Goal: Transaction & Acquisition: Purchase product/service

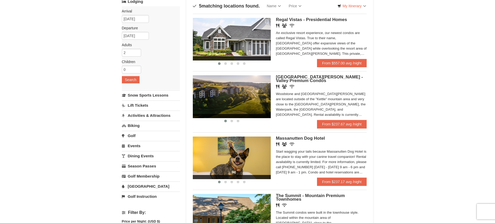
scroll to position [26, 0]
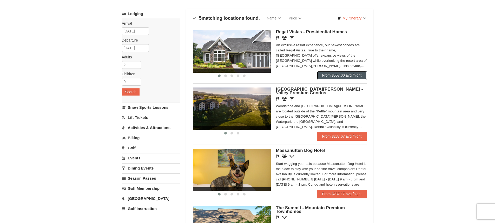
click at [357, 77] on link "From $557.00 avg /night" at bounding box center [342, 75] width 50 height 8
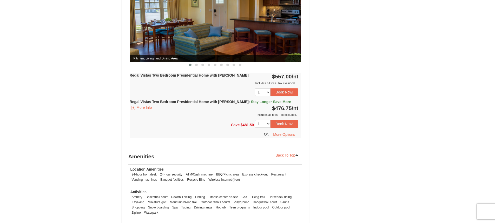
scroll to position [286, 0]
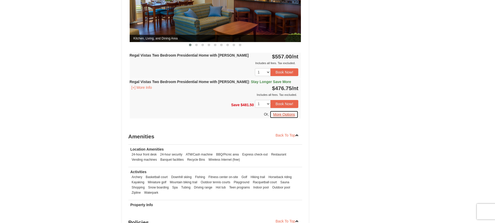
click at [289, 111] on button "More Options" at bounding box center [284, 115] width 29 height 8
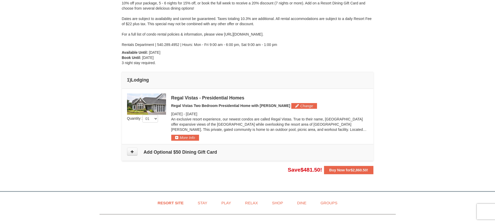
scroll to position [78, 0]
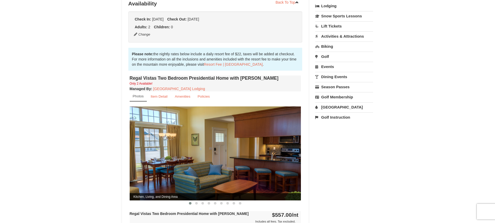
scroll to position [177, 0]
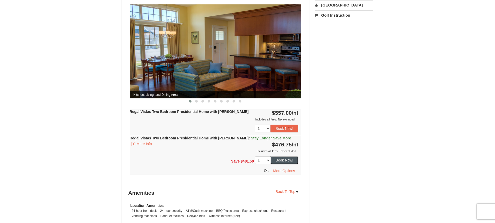
click at [278, 156] on button "Book Now!" at bounding box center [284, 160] width 28 height 8
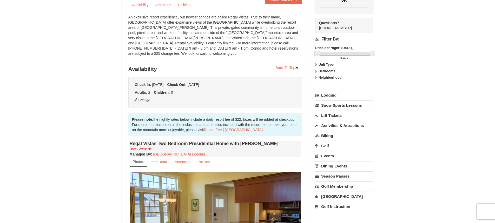
scroll to position [51, 0]
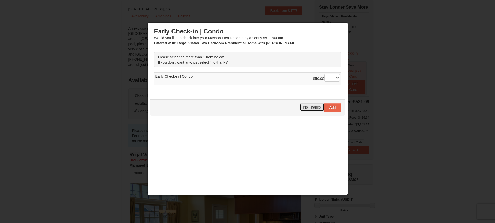
click at [312, 108] on span "No Thanks" at bounding box center [311, 107] width 17 height 4
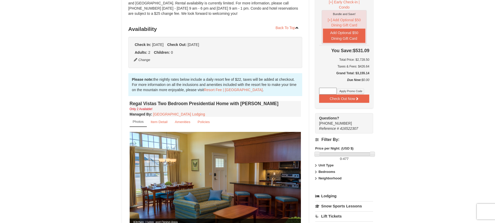
scroll to position [103, 0]
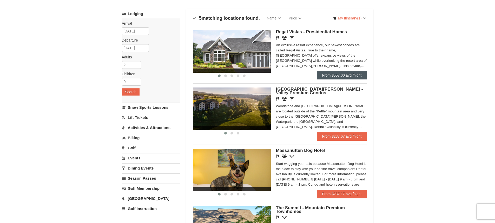
scroll to position [26, 0]
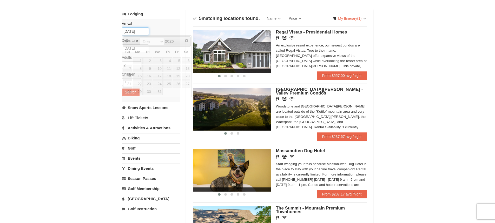
click at [137, 29] on input "[DATE]" at bounding box center [135, 32] width 27 height 8
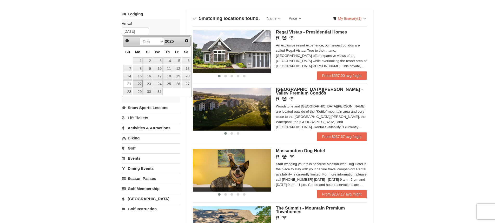
click at [138, 84] on link "22" at bounding box center [138, 83] width 10 height 7
type input "[DATE]"
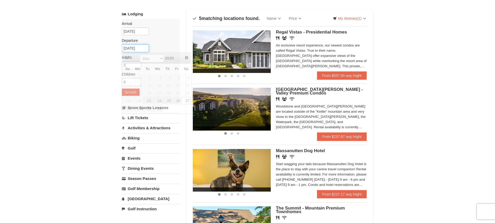
click at [145, 49] on input "12/27/2025" at bounding box center [135, 48] width 27 height 8
click at [178, 100] on link "26" at bounding box center [176, 100] width 9 height 7
type input "[DATE]"
click at [133, 91] on button "Search" at bounding box center [131, 92] width 18 height 7
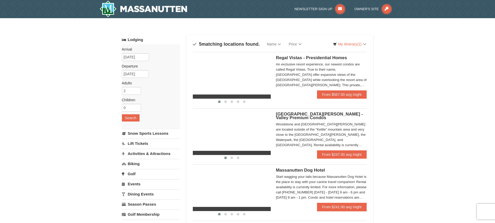
select select "10"
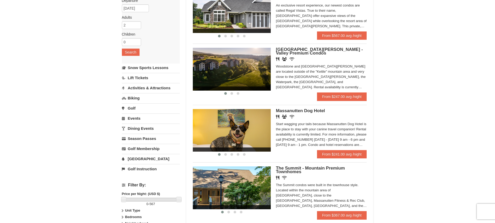
scroll to position [52, 0]
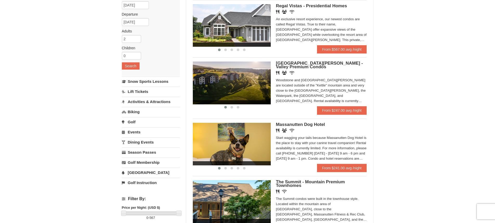
click at [251, 76] on img at bounding box center [232, 83] width 78 height 43
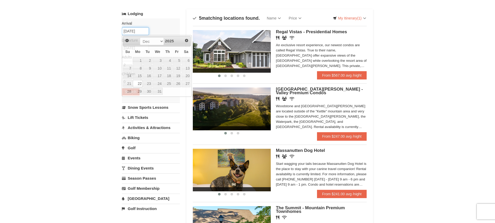
click at [138, 30] on input "[DATE]" at bounding box center [135, 31] width 27 height 8
click at [129, 83] on link "21" at bounding box center [127, 83] width 9 height 7
type input "[DATE]"
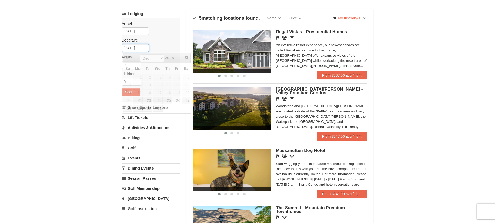
click at [134, 48] on input "12/26/2025" at bounding box center [135, 48] width 27 height 8
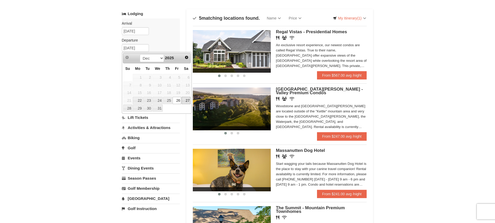
click at [186, 99] on link "27" at bounding box center [186, 100] width 9 height 7
type input "[DATE]"
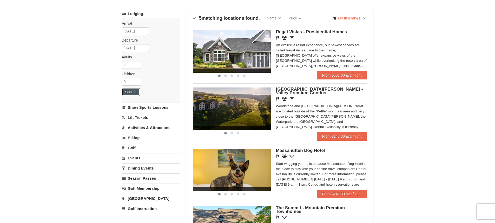
click at [130, 93] on button "Search" at bounding box center [131, 91] width 18 height 7
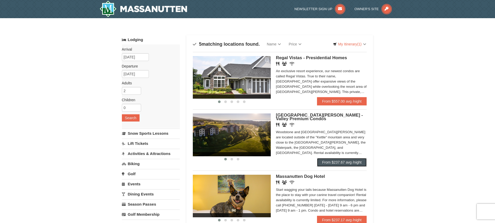
click at [343, 160] on link "From $237.67 avg /night" at bounding box center [342, 162] width 50 height 8
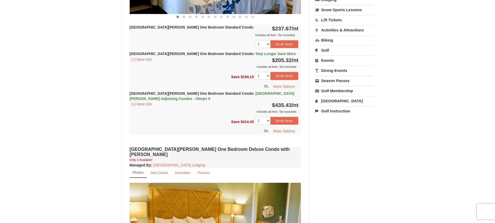
scroll to position [286, 0]
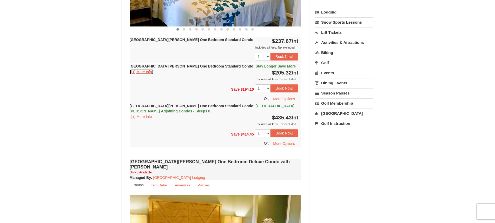
click at [142, 72] on button "[+] More Info" at bounding box center [142, 72] width 24 height 6
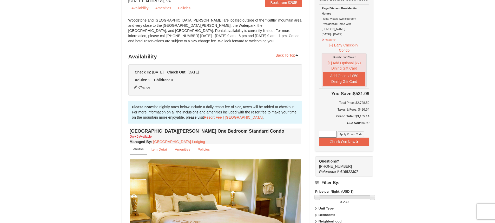
scroll to position [52, 0]
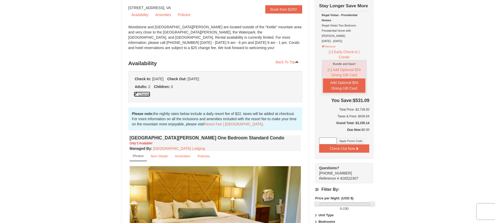
click at [142, 95] on button "Change" at bounding box center [142, 94] width 17 height 6
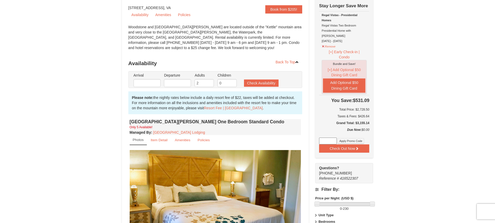
type input "[DATE]"
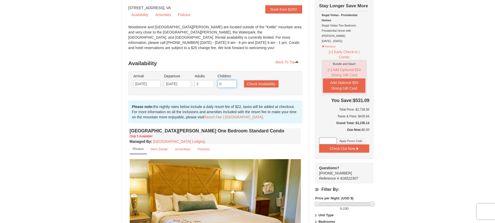
click at [224, 83] on input "0" at bounding box center [226, 84] width 19 height 8
click at [232, 82] on input "1" at bounding box center [226, 84] width 19 height 8
type input "2"
click at [232, 82] on input "2" at bounding box center [226, 84] width 19 height 8
click at [259, 84] on button "Check Availability" at bounding box center [261, 83] width 35 height 7
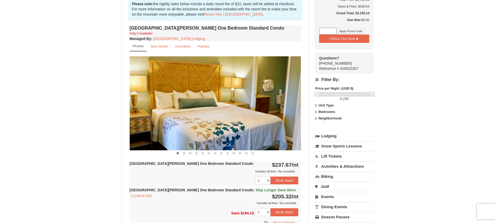
scroll to position [157, 0]
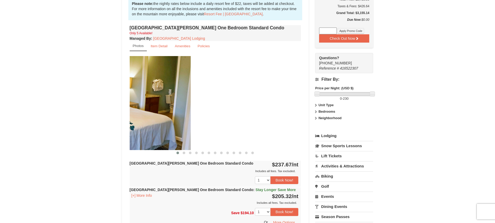
drag, startPoint x: 271, startPoint y: 125, endPoint x: 135, endPoint y: 124, distance: 136.6
click at [136, 124] on img at bounding box center [104, 103] width 171 height 94
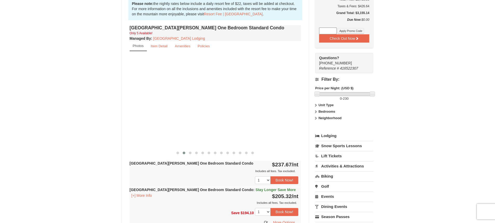
drag, startPoint x: 280, startPoint y: 123, endPoint x: 53, endPoint y: 110, distance: 227.4
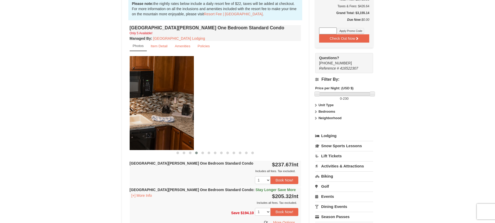
drag, startPoint x: 269, startPoint y: 111, endPoint x: 114, endPoint y: 95, distance: 155.9
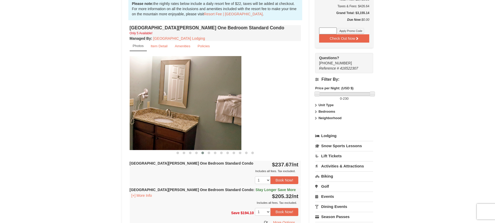
drag, startPoint x: 252, startPoint y: 110, endPoint x: 77, endPoint y: 98, distance: 175.0
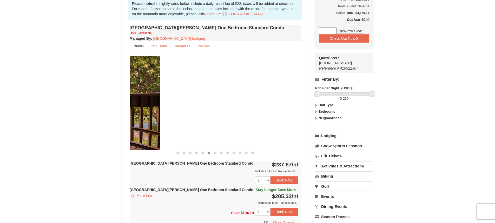
drag, startPoint x: 256, startPoint y: 103, endPoint x: 115, endPoint y: 90, distance: 141.3
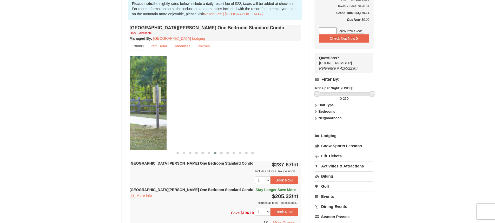
drag, startPoint x: 276, startPoint y: 95, endPoint x: 127, endPoint y: 88, distance: 148.5
click at [129, 88] on div "Woodstone Meadows One Bedroom Standard Condo Only 5 Available! Managed By : Mas…" at bounding box center [215, 153] width 174 height 258
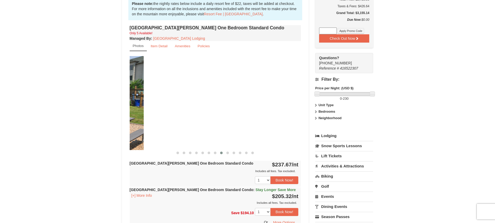
drag, startPoint x: 267, startPoint y: 104, endPoint x: 110, endPoint y: 104, distance: 157.1
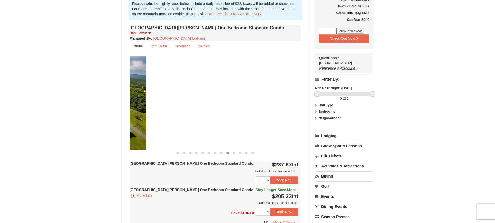
drag, startPoint x: 264, startPoint y: 112, endPoint x: 87, endPoint y: 112, distance: 176.6
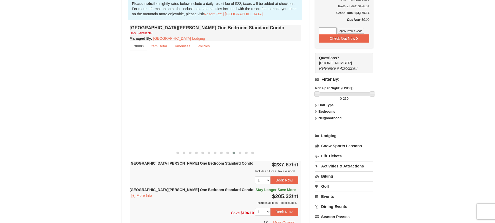
drag, startPoint x: 275, startPoint y: 117, endPoint x: 96, endPoint y: 113, distance: 178.7
drag, startPoint x: 273, startPoint y: 124, endPoint x: 98, endPoint y: 124, distance: 174.8
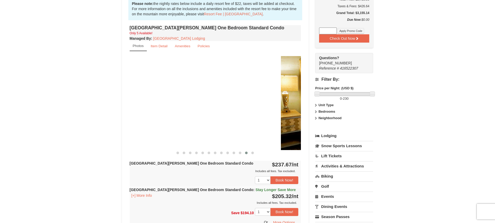
drag, startPoint x: 287, startPoint y: 124, endPoint x: 58, endPoint y: 103, distance: 229.8
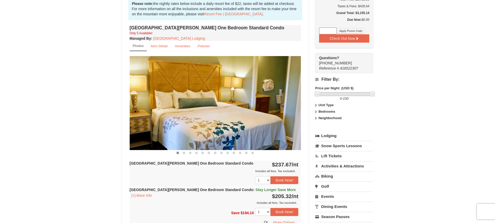
drag, startPoint x: 258, startPoint y: 114, endPoint x: 48, endPoint y: 114, distance: 209.4
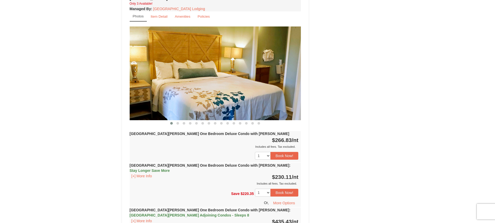
scroll to position [469, 0]
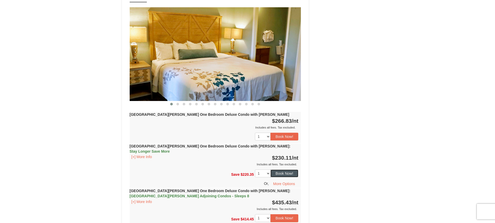
click at [286, 170] on button "Book Now!" at bounding box center [284, 174] width 28 height 8
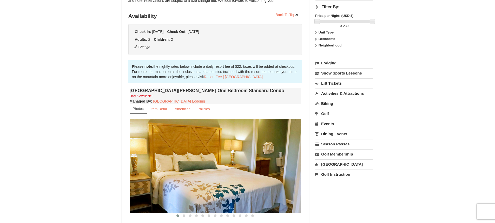
scroll to position [45, 0]
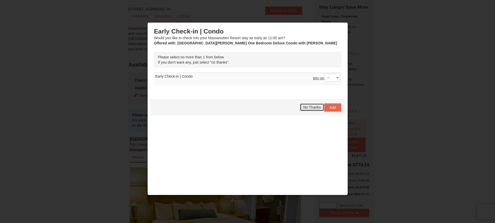
click at [307, 109] on span "No Thanks" at bounding box center [311, 107] width 17 height 4
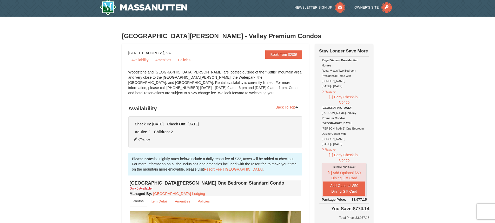
scroll to position [0, 0]
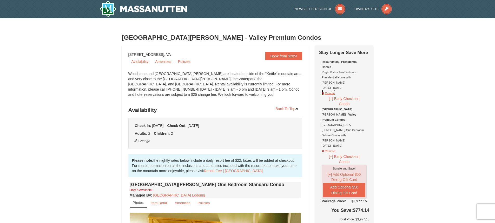
click at [328, 89] on button "Remove" at bounding box center [329, 92] width 14 height 6
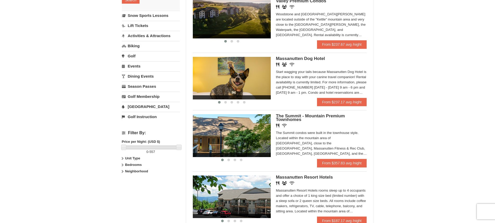
scroll to position [130, 0]
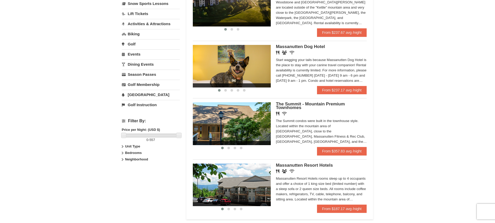
click at [245, 116] on img at bounding box center [232, 123] width 78 height 43
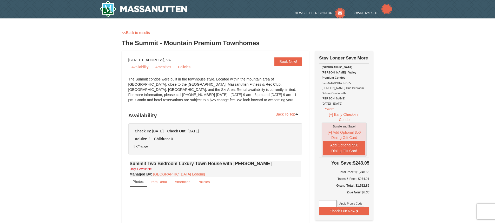
select select "10"
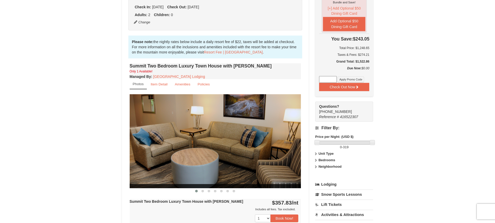
scroll to position [130, 0]
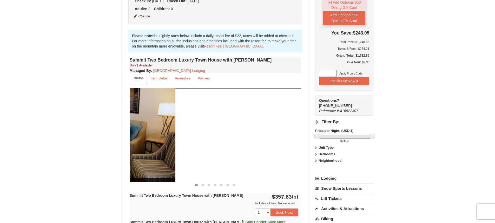
drag, startPoint x: 272, startPoint y: 153, endPoint x: 139, endPoint y: 150, distance: 132.5
click at [141, 150] on img at bounding box center [89, 135] width 171 height 94
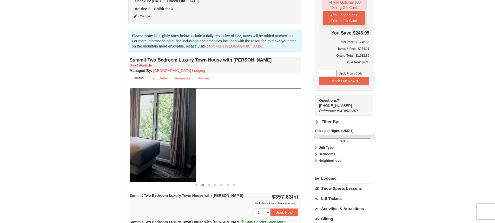
drag, startPoint x: 265, startPoint y: 148, endPoint x: 104, endPoint y: 148, distance: 161.6
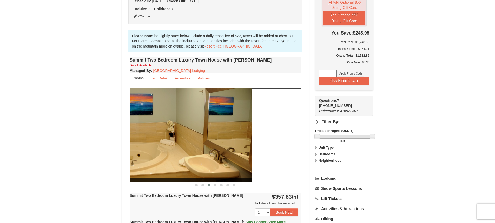
drag, startPoint x: 275, startPoint y: 148, endPoint x: 125, endPoint y: 148, distance: 150.1
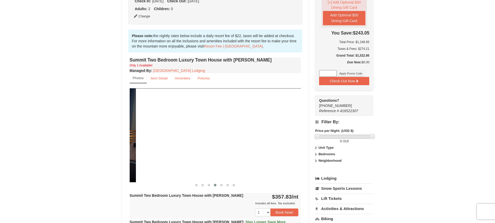
drag, startPoint x: 260, startPoint y: 147, endPoint x: 95, endPoint y: 145, distance: 165.2
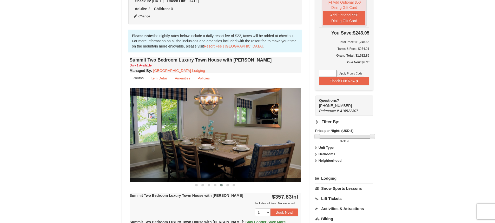
drag, startPoint x: 259, startPoint y: 142, endPoint x: 134, endPoint y: 142, distance: 124.9
click at [134, 142] on img at bounding box center [215, 135] width 171 height 94
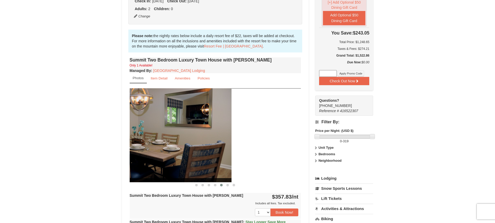
drag, startPoint x: 261, startPoint y: 144, endPoint x: 97, endPoint y: 143, distance: 163.6
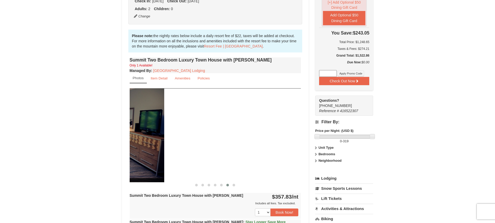
drag, startPoint x: 258, startPoint y: 142, endPoint x: 122, endPoint y: 141, distance: 136.9
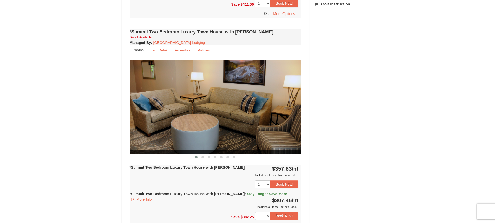
scroll to position [442, 0]
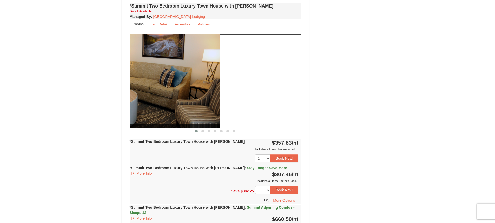
drag, startPoint x: 276, startPoint y: 80, endPoint x: 153, endPoint y: 82, distance: 122.4
click at [153, 82] on img at bounding box center [134, 81] width 171 height 94
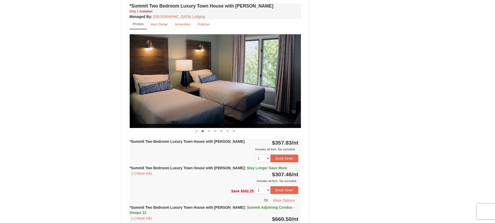
drag, startPoint x: 256, startPoint y: 90, endPoint x: 118, endPoint y: 90, distance: 137.9
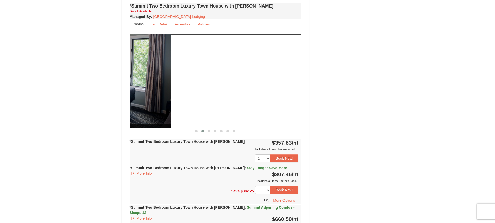
drag, startPoint x: 251, startPoint y: 91, endPoint x: 111, endPoint y: 92, distance: 139.5
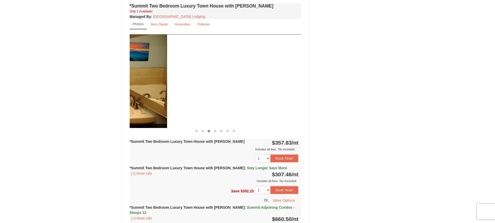
drag, startPoint x: 232, startPoint y: 90, endPoint x: 119, endPoint y: 86, distance: 112.8
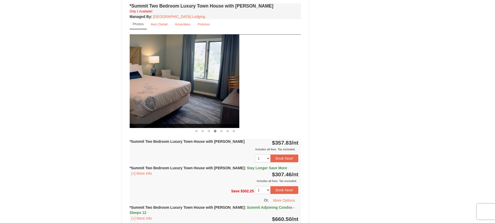
drag, startPoint x: 271, startPoint y: 87, endPoint x: 125, endPoint y: 88, distance: 146.5
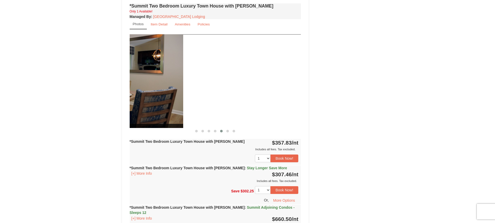
drag, startPoint x: 271, startPoint y: 88, endPoint x: 120, endPoint y: 89, distance: 150.9
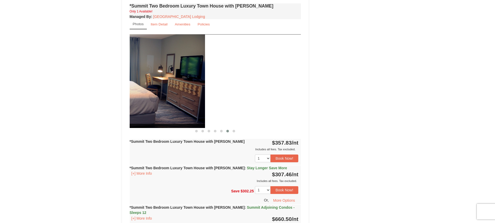
drag, startPoint x: 287, startPoint y: 88, endPoint x: 144, endPoint y: 89, distance: 143.1
click at [144, 89] on img at bounding box center [119, 81] width 171 height 94
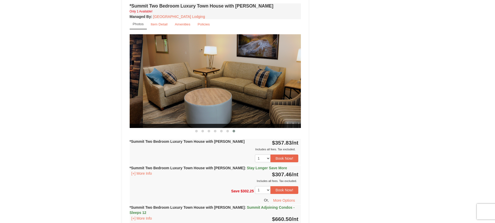
drag, startPoint x: 266, startPoint y: 90, endPoint x: 126, endPoint y: 90, distance: 139.7
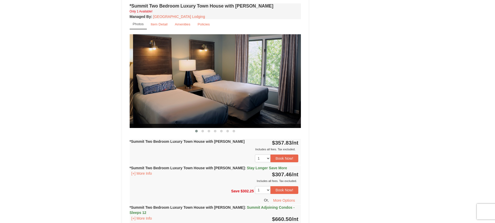
drag, startPoint x: 277, startPoint y: 91, endPoint x: 93, endPoint y: 91, distance: 183.4
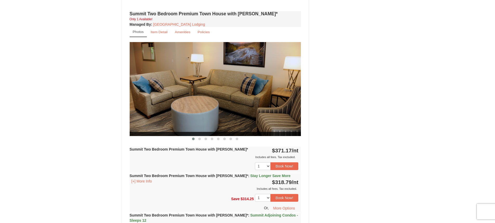
scroll to position [961, 0]
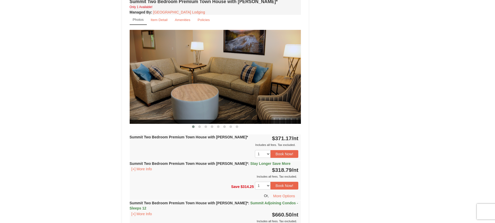
drag, startPoint x: 270, startPoint y: 100, endPoint x: 109, endPoint y: 99, distance: 161.8
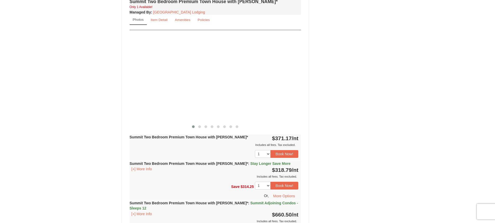
drag, startPoint x: 290, startPoint y: 80, endPoint x: 75, endPoint y: 82, distance: 214.6
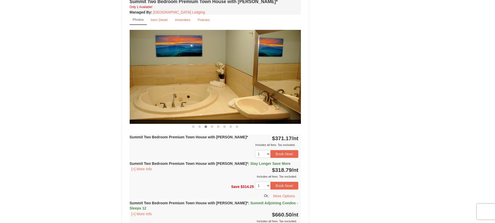
drag, startPoint x: 230, startPoint y: 78, endPoint x: 44, endPoint y: 79, distance: 186.2
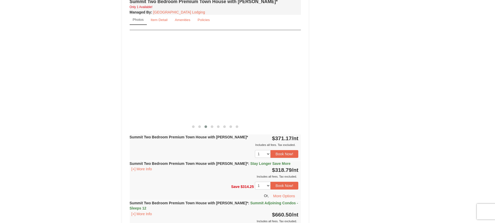
drag, startPoint x: 248, startPoint y: 79, endPoint x: 9, endPoint y: 79, distance: 239.5
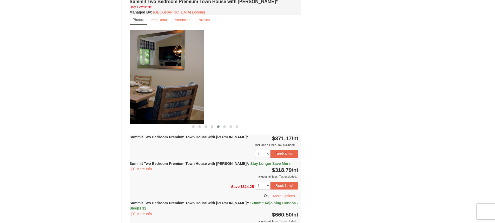
drag, startPoint x: 224, startPoint y: 83, endPoint x: 96, endPoint y: 83, distance: 128.3
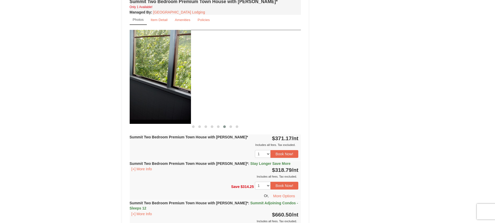
drag, startPoint x: 257, startPoint y: 64, endPoint x: 104, endPoint y: 64, distance: 152.2
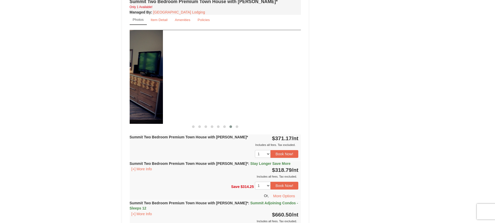
drag, startPoint x: 259, startPoint y: 69, endPoint x: 89, endPoint y: 70, distance: 170.4
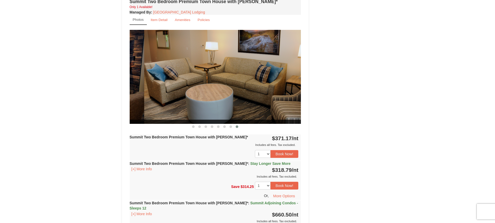
drag, startPoint x: 246, startPoint y: 72, endPoint x: 131, endPoint y: 74, distance: 114.6
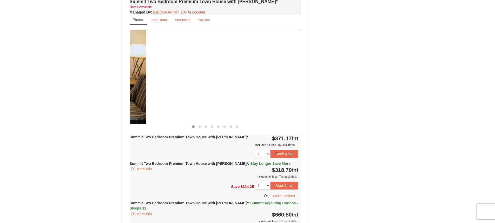
drag, startPoint x: 242, startPoint y: 74, endPoint x: 90, endPoint y: 67, distance: 152.6
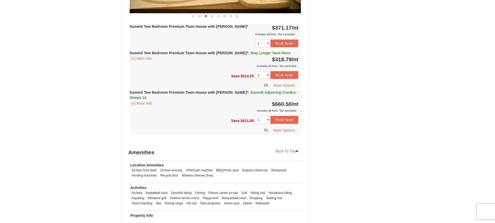
scroll to position [1039, 0]
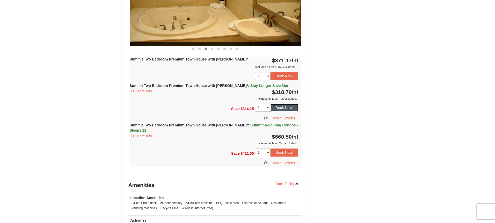
click at [275, 104] on button "Book Now!" at bounding box center [284, 108] width 28 height 8
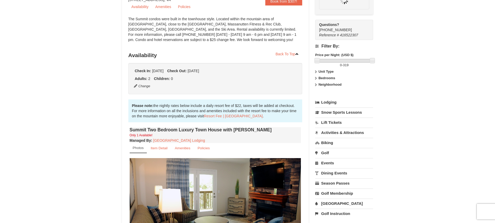
scroll to position [51, 0]
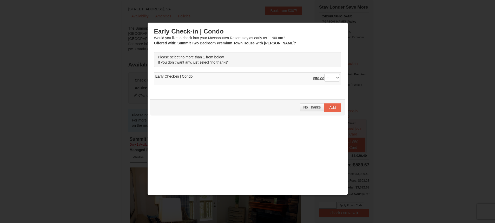
click at [306, 103] on div "No Thanks Add" at bounding box center [247, 107] width 195 height 16
click at [306, 107] on span "No Thanks" at bounding box center [311, 107] width 17 height 4
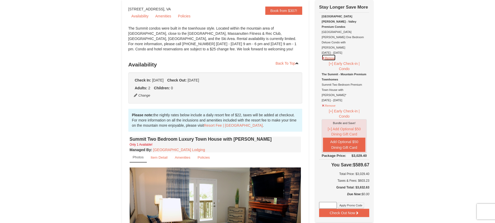
click at [334, 54] on button "Remove" at bounding box center [329, 57] width 14 height 6
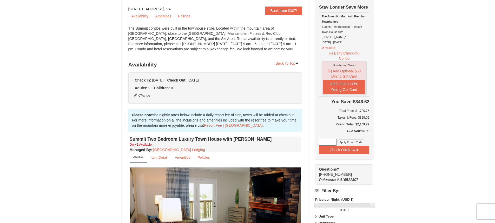
scroll to position [0, 0]
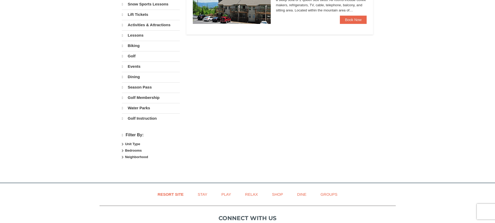
scroll to position [130, 0]
select select "10"
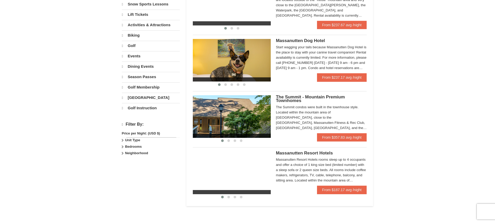
scroll to position [0, 0]
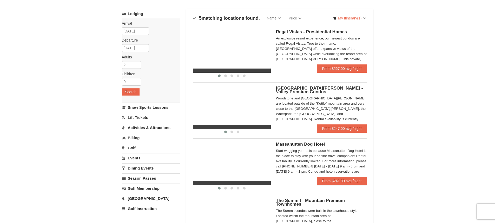
select select "10"
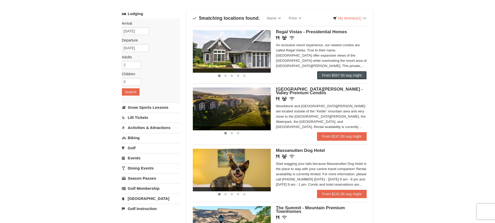
click at [342, 75] on link "From $567.00 avg /night" at bounding box center [342, 75] width 50 height 8
click at [128, 29] on input "12/22/2025" at bounding box center [135, 31] width 27 height 8
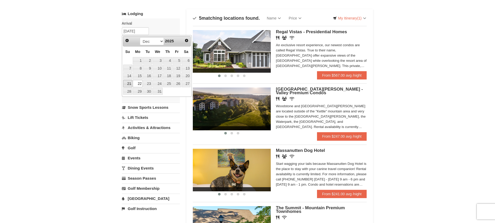
click at [127, 85] on link "21" at bounding box center [127, 83] width 9 height 7
type input "[DATE]"
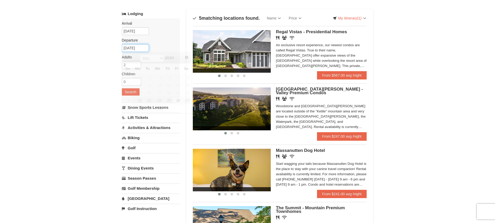
click at [142, 48] on input "[DATE]" at bounding box center [135, 48] width 27 height 8
click at [173, 41] on label "Departure Please format dates MM/DD/YYYY Please format dates MM/DD/YYYY" at bounding box center [149, 40] width 54 height 5
click at [137, 79] on input "0" at bounding box center [131, 82] width 19 height 8
click at [137, 79] on input "1" at bounding box center [131, 82] width 19 height 8
type input "2"
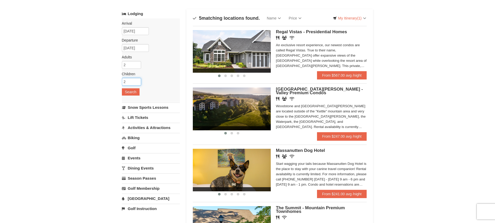
click at [136, 79] on input "2" at bounding box center [131, 82] width 19 height 8
click at [131, 91] on button "Search" at bounding box center [131, 91] width 18 height 7
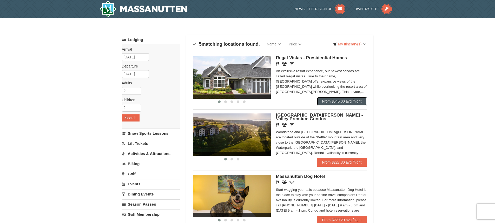
click at [356, 99] on link "From $545.00 avg /night" at bounding box center [342, 101] width 50 height 8
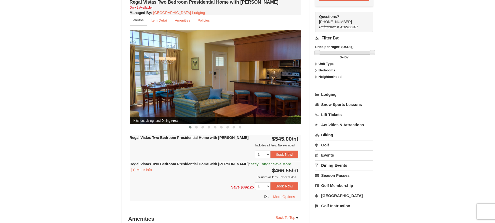
scroll to position [208, 0]
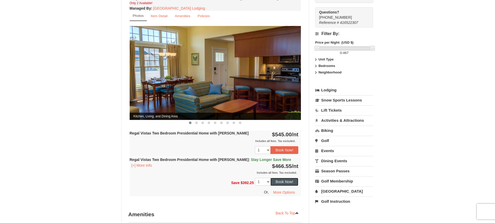
click at [290, 178] on button "Book Now!" at bounding box center [284, 182] width 28 height 8
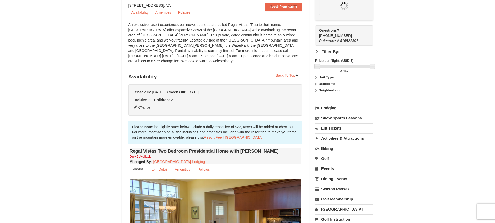
scroll to position [51, 0]
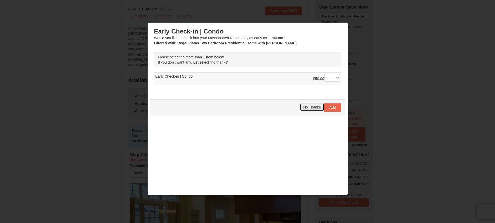
click at [303, 109] on span "No Thanks" at bounding box center [311, 107] width 17 height 4
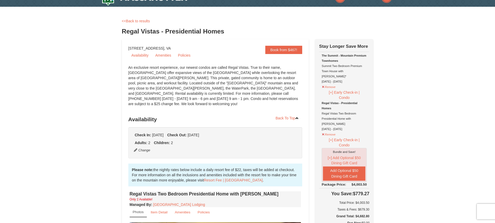
scroll to position [0, 0]
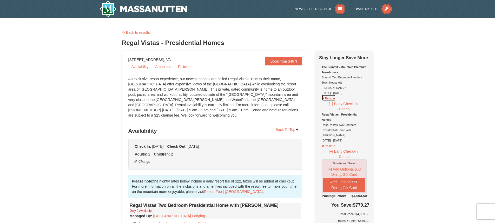
click at [331, 95] on button "Remove" at bounding box center [329, 98] width 14 height 6
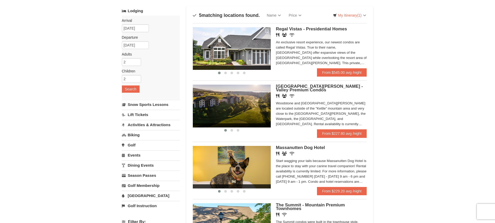
scroll to position [26, 0]
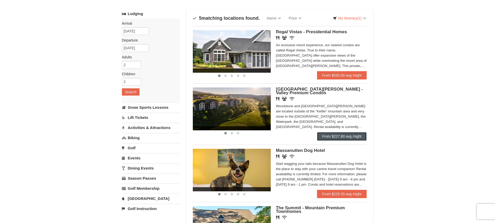
click at [341, 135] on link "From $227.80 avg /night" at bounding box center [342, 136] width 50 height 8
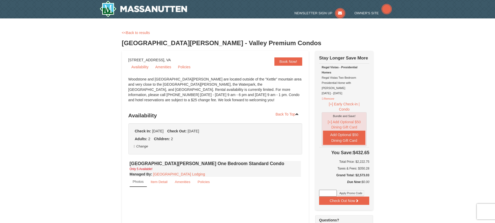
select select "10"
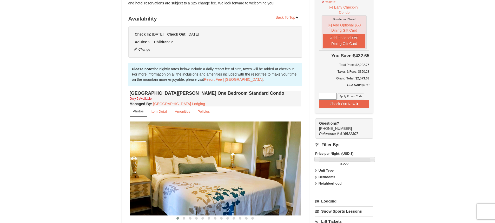
scroll to position [130, 0]
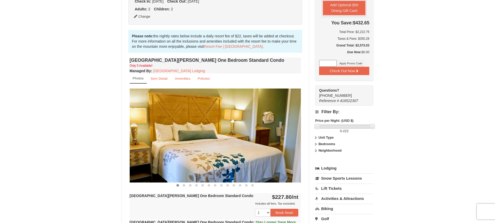
click at [244, 138] on img at bounding box center [215, 136] width 171 height 94
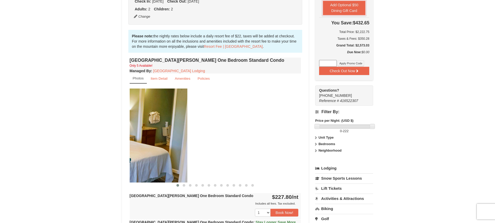
drag, startPoint x: 244, startPoint y: 138, endPoint x: 128, endPoint y: 139, distance: 115.6
click at [129, 139] on img at bounding box center [101, 136] width 171 height 94
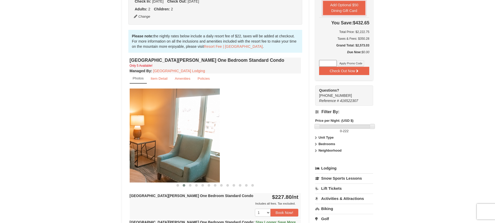
drag, startPoint x: 240, startPoint y: 141, endPoint x: 166, endPoint y: 142, distance: 73.2
click at [168, 142] on img at bounding box center [133, 136] width 171 height 94
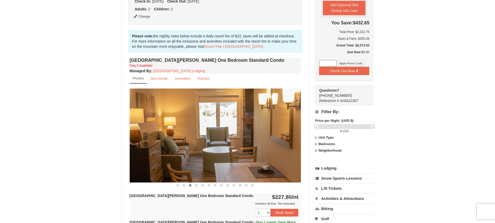
drag, startPoint x: 263, startPoint y: 143, endPoint x: 164, endPoint y: 144, distance: 99.2
click at [164, 144] on img at bounding box center [215, 136] width 171 height 94
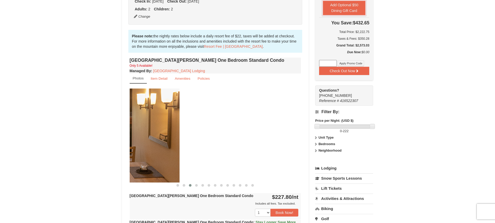
drag, startPoint x: 239, startPoint y: 143, endPoint x: 113, endPoint y: 143, distance: 126.2
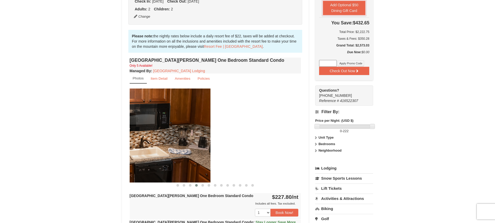
drag, startPoint x: 264, startPoint y: 141, endPoint x: 107, endPoint y: 142, distance: 157.4
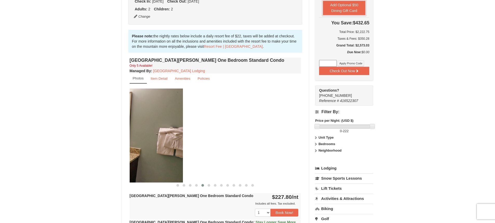
drag, startPoint x: 263, startPoint y: 137, endPoint x: 78, endPoint y: 141, distance: 185.0
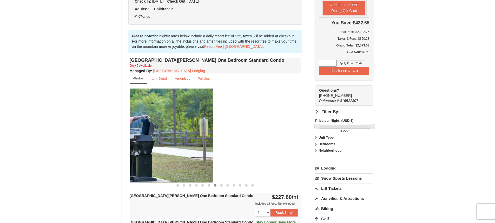
drag, startPoint x: 261, startPoint y: 138, endPoint x: 126, endPoint y: 143, distance: 135.2
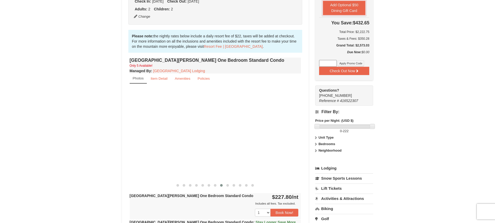
drag, startPoint x: 263, startPoint y: 139, endPoint x: 85, endPoint y: 141, distance: 177.9
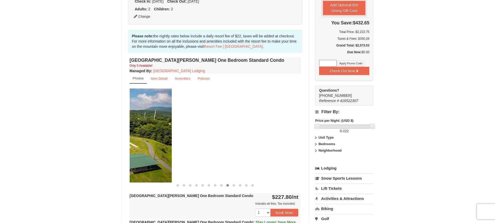
drag, startPoint x: 265, startPoint y: 137, endPoint x: 136, endPoint y: 143, distance: 129.5
click at [136, 143] on img at bounding box center [85, 136] width 171 height 94
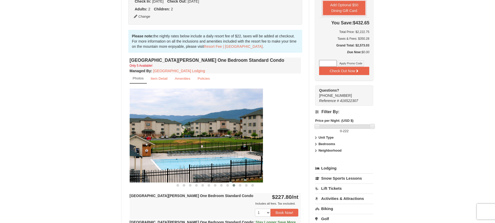
drag, startPoint x: 271, startPoint y: 141, endPoint x: 67, endPoint y: 147, distance: 203.5
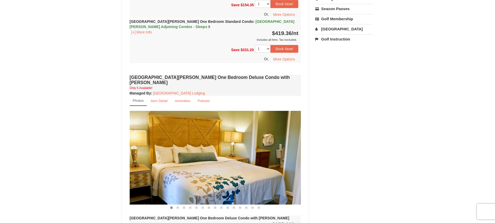
scroll to position [389, 0]
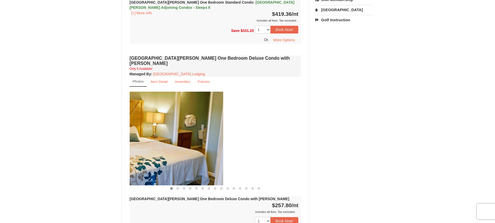
drag, startPoint x: 282, startPoint y: 147, endPoint x: 155, endPoint y: 148, distance: 126.8
click at [155, 148] on img at bounding box center [137, 139] width 171 height 94
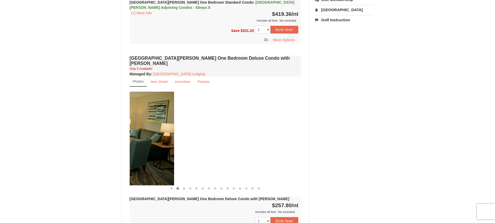
drag, startPoint x: 246, startPoint y: 148, endPoint x: 94, endPoint y: 148, distance: 152.5
click at [95, 148] on div "× <<Back to results Woodstone Meadows - Valley Premium Condos Book from $197! 1…" at bounding box center [247, 36] width 495 height 815
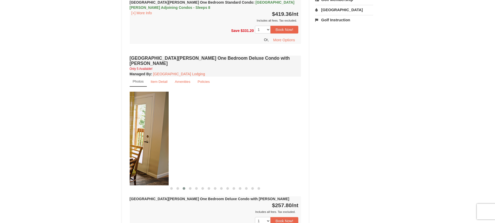
drag, startPoint x: 259, startPoint y: 147, endPoint x: 125, endPoint y: 147, distance: 134.3
click at [125, 147] on div "Book from $197! 1822 Resort Drive, Massanutten, VA Availability Amenities Polic…" at bounding box center [215, 46] width 187 height 770
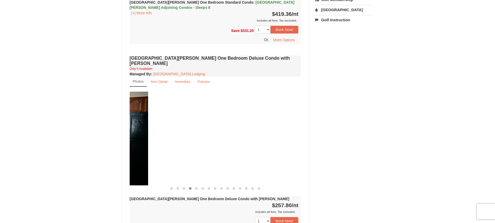
drag, startPoint x: 258, startPoint y: 146, endPoint x: 85, endPoint y: 146, distance: 172.5
click at [85, 146] on div "× <<Back to results Woodstone Meadows - Valley Premium Condos Book from $197! 1…" at bounding box center [247, 36] width 495 height 815
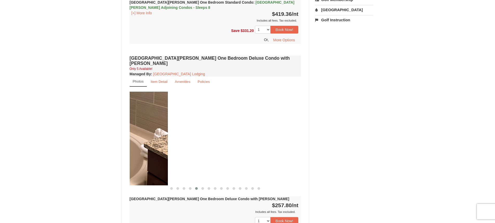
drag, startPoint x: 266, startPoint y: 147, endPoint x: 133, endPoint y: 147, distance: 133.2
click at [133, 147] on img at bounding box center [81, 139] width 171 height 94
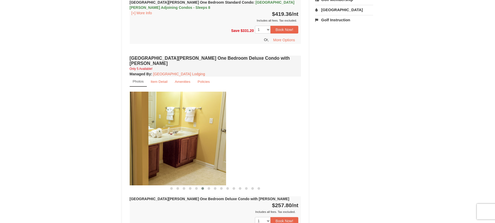
drag, startPoint x: 296, startPoint y: 146, endPoint x: 113, endPoint y: 146, distance: 182.3
click at [113, 146] on div "× <<Back to results Woodstone Meadows - Valley Premium Condos Book from $197! 1…" at bounding box center [247, 36] width 495 height 815
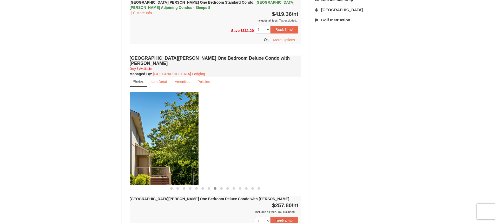
drag, startPoint x: 281, startPoint y: 145, endPoint x: 129, endPoint y: 142, distance: 152.0
click at [128, 143] on div "Woodstone Meadows One Bedroom Deluxe Condo with Jacuzzi Only 5 Available! Manag…" at bounding box center [215, 190] width 174 height 273
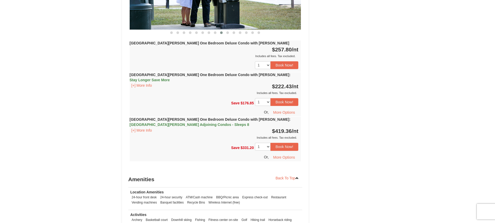
scroll to position [519, 0]
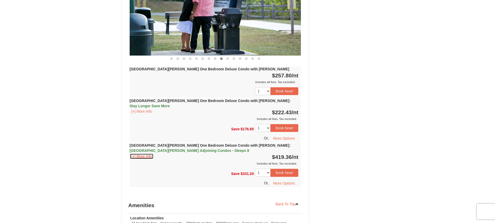
click at [146, 154] on button "[+] More Info" at bounding box center [142, 157] width 24 height 6
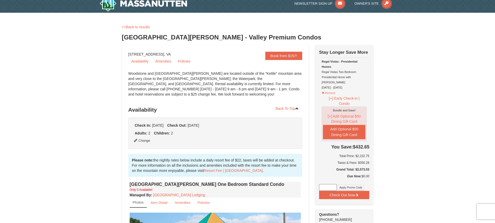
scroll to position [0, 0]
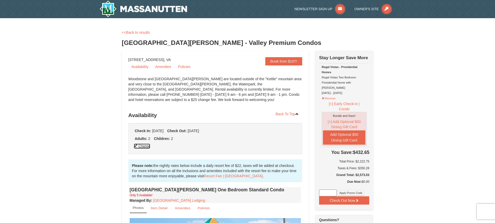
click at [146, 146] on button "Change" at bounding box center [142, 146] width 17 height 6
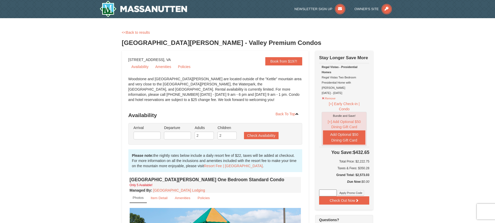
type input "[DATE]"
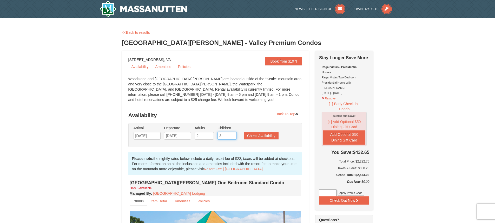
type input "3"
click at [233, 135] on input "3" at bounding box center [226, 136] width 19 height 8
click at [251, 134] on button "Check Availability" at bounding box center [261, 135] width 35 height 7
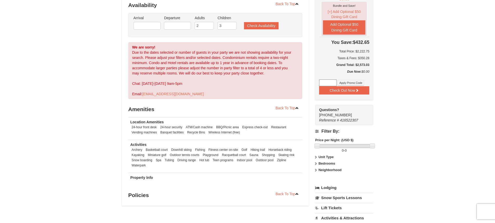
scroll to position [27, 0]
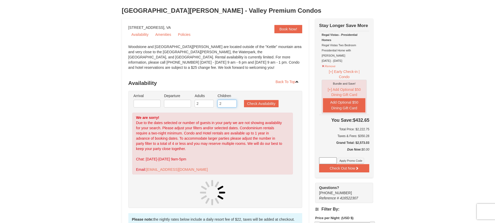
type input "2"
click at [233, 106] on input "2" at bounding box center [226, 104] width 19 height 8
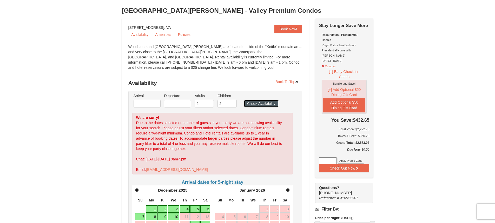
click at [251, 104] on button "Check Availability" at bounding box center [261, 103] width 35 height 7
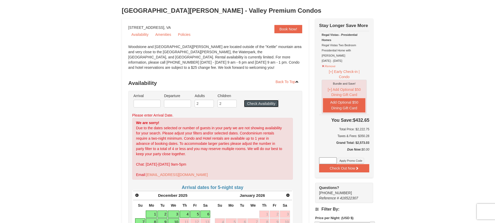
click at [250, 103] on button "Check Availability" at bounding box center [261, 103] width 35 height 7
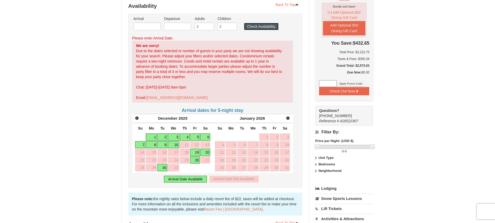
scroll to position [105, 0]
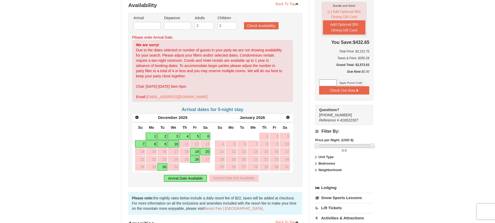
click at [254, 21] on ul "Arrival Please format dates MM/DD/YYYY Please format dates MM/DD/YYYY Departure…" at bounding box center [212, 23] width 161 height 17
click at [254, 24] on button "Check Availability" at bounding box center [261, 25] width 35 height 7
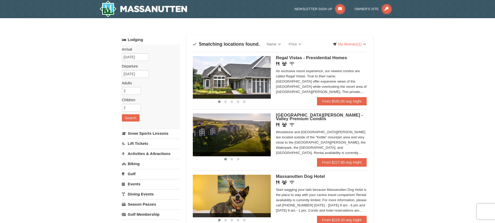
click at [235, 129] on img at bounding box center [232, 135] width 78 height 43
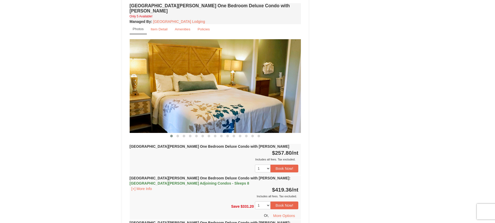
scroll to position [442, 0]
drag, startPoint x: 253, startPoint y: 59, endPoint x: 147, endPoint y: 66, distance: 106.0
click at [149, 66] on img at bounding box center [215, 86] width 171 height 94
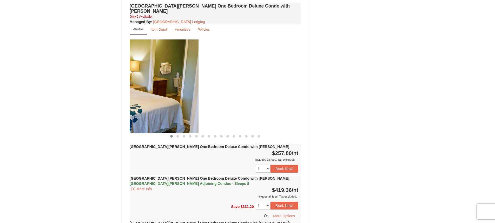
drag, startPoint x: 187, startPoint y: 99, endPoint x: 114, endPoint y: 98, distance: 73.3
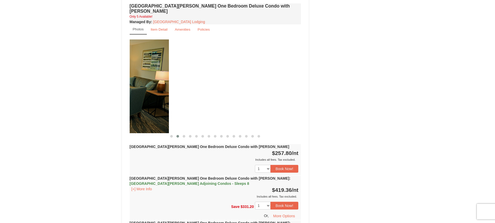
drag, startPoint x: 241, startPoint y: 94, endPoint x: 108, endPoint y: 95, distance: 133.0
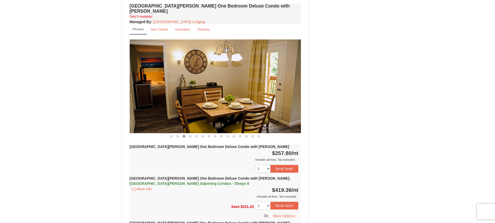
drag, startPoint x: 254, startPoint y: 89, endPoint x: 160, endPoint y: 91, distance: 94.1
click at [160, 91] on img at bounding box center [215, 86] width 171 height 94
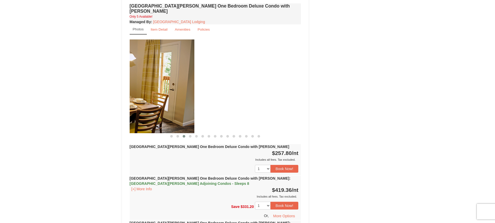
drag, startPoint x: 266, startPoint y: 91, endPoint x: 118, endPoint y: 92, distance: 147.5
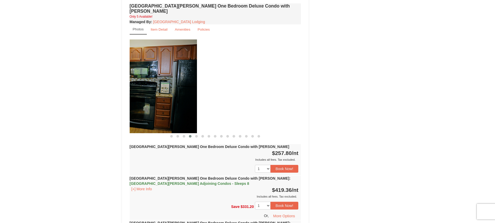
drag, startPoint x: 277, startPoint y: 84, endPoint x: 167, endPoint y: 84, distance: 109.9
click at [147, 86] on img at bounding box center [110, 86] width 171 height 94
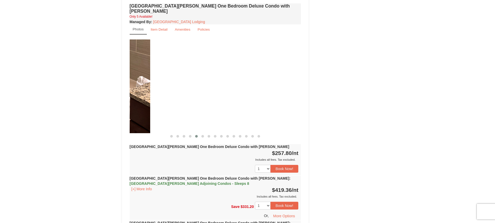
drag, startPoint x: 277, startPoint y: 83, endPoint x: 149, endPoint y: 86, distance: 127.6
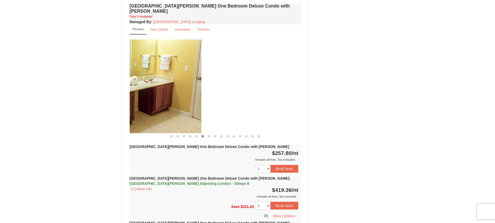
drag, startPoint x: 288, startPoint y: 85, endPoint x: 124, endPoint y: 88, distance: 163.7
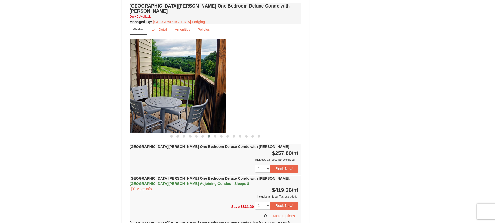
drag, startPoint x: 271, startPoint y: 84, endPoint x: 147, endPoint y: 87, distance: 124.2
click at [147, 87] on img at bounding box center [140, 86] width 171 height 94
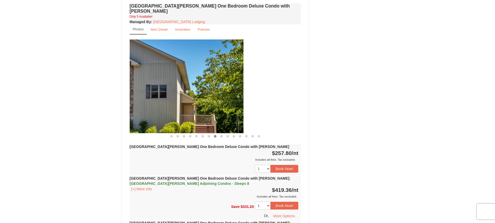
drag, startPoint x: 225, startPoint y: 79, endPoint x: 162, endPoint y: 81, distance: 62.9
click at [162, 81] on img at bounding box center [157, 86] width 171 height 94
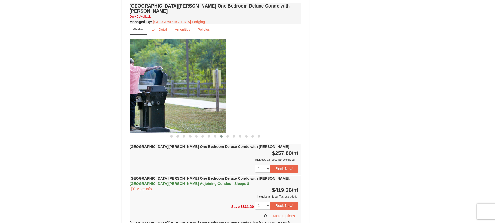
drag, startPoint x: 268, startPoint y: 77, endPoint x: 137, endPoint y: 80, distance: 131.7
click at [137, 80] on img at bounding box center [140, 86] width 171 height 94
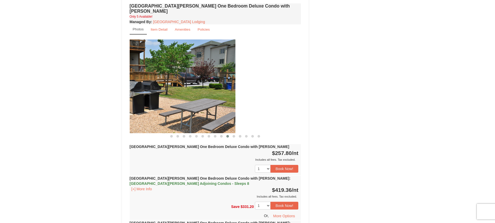
drag, startPoint x: 269, startPoint y: 78, endPoint x: 146, endPoint y: 79, distance: 122.6
click at [147, 79] on img at bounding box center [149, 86] width 171 height 94
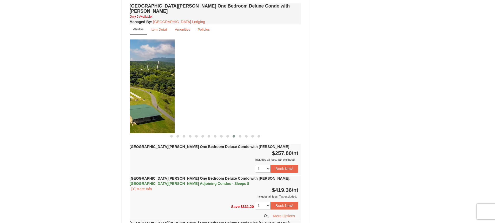
drag, startPoint x: 296, startPoint y: 75, endPoint x: 150, endPoint y: 75, distance: 146.2
click at [144, 77] on img at bounding box center [88, 86] width 171 height 94
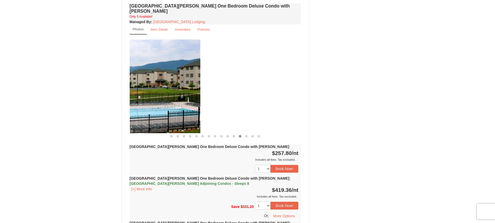
drag, startPoint x: 266, startPoint y: 70, endPoint x: 128, endPoint y: 77, distance: 138.3
click at [129, 77] on div "Woodstone Meadows One Bedroom Deluxe Condo with Jacuzzi Only 5 Available! Manag…" at bounding box center [215, 138] width 174 height 273
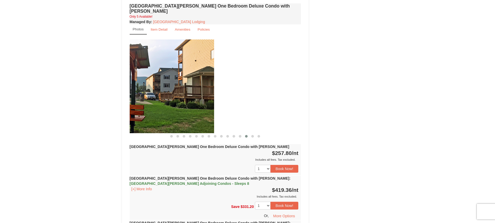
drag, startPoint x: 249, startPoint y: 69, endPoint x: 120, endPoint y: 70, distance: 129.4
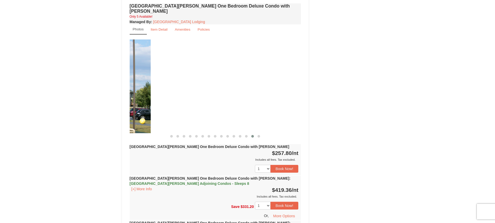
drag, startPoint x: 274, startPoint y: 58, endPoint x: 111, endPoint y: 62, distance: 163.4
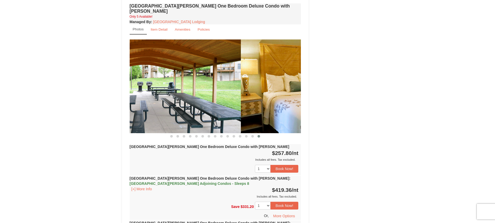
drag, startPoint x: 257, startPoint y: 59, endPoint x: 137, endPoint y: 64, distance: 119.8
click at [138, 64] on img at bounding box center [154, 86] width 171 height 94
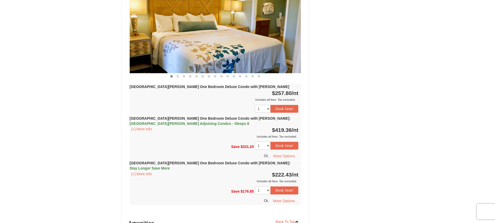
scroll to position [519, 0]
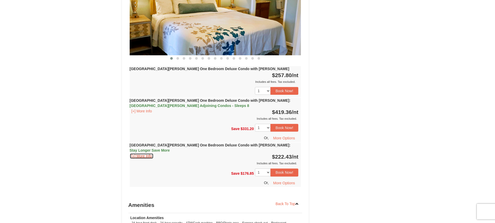
click at [148, 153] on button "[+] More Info" at bounding box center [142, 156] width 24 height 6
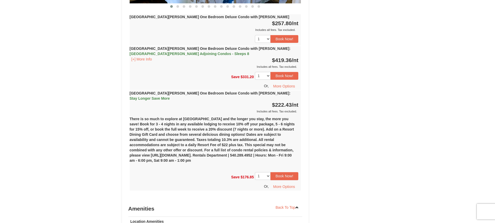
scroll to position [597, 0]
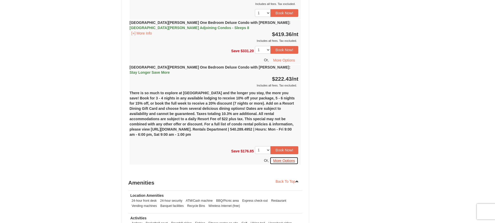
click at [283, 157] on button "More Options" at bounding box center [284, 161] width 29 height 8
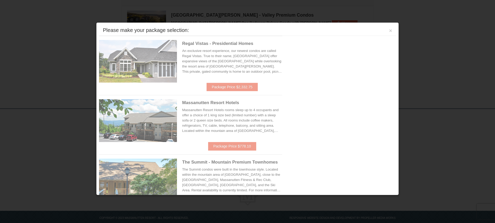
scroll to position [169, 0]
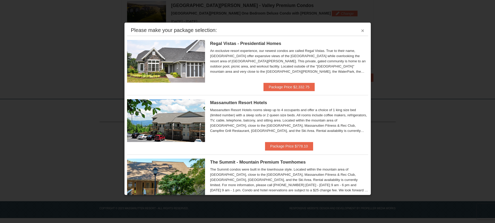
click at [361, 32] on button "×" at bounding box center [362, 30] width 3 height 5
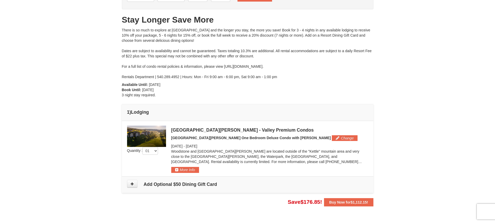
scroll to position [14, 0]
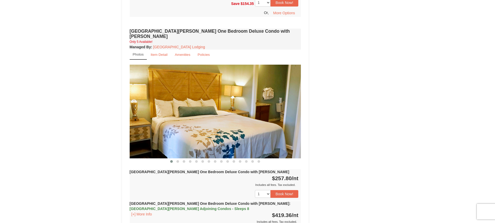
scroll to position [416, 0]
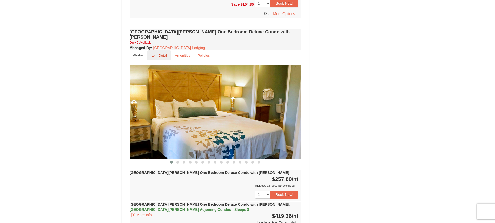
click at [164, 54] on small "Item Detail" at bounding box center [159, 56] width 17 height 4
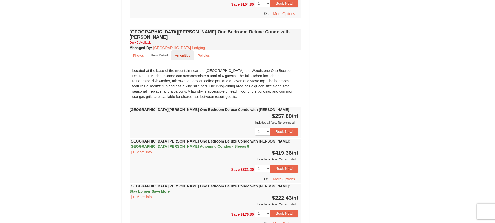
click at [189, 53] on link "Amenities" at bounding box center [182, 55] width 22 height 10
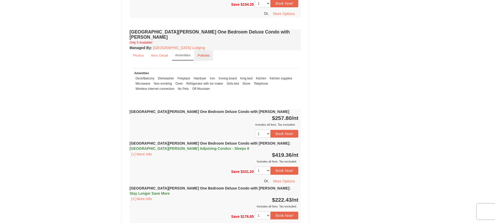
click at [201, 54] on small "Policies" at bounding box center [203, 56] width 12 height 4
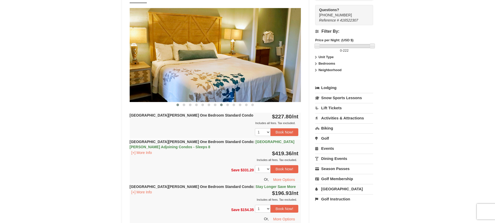
scroll to position [208, 0]
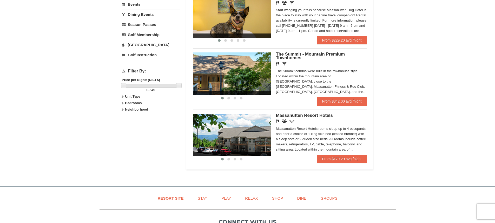
scroll to position [182, 0]
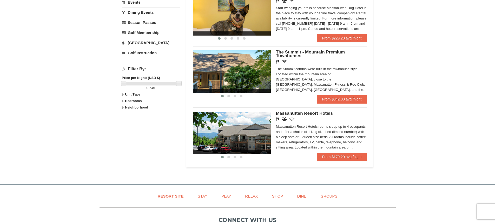
click at [249, 137] on img at bounding box center [232, 133] width 78 height 43
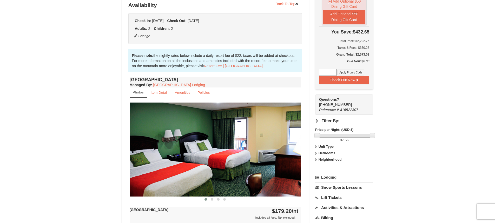
scroll to position [130, 0]
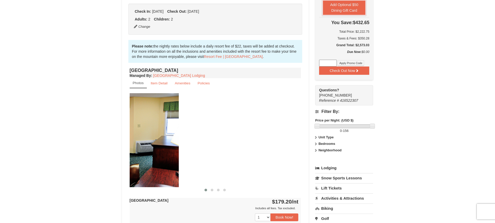
drag, startPoint x: 268, startPoint y: 146, endPoint x: 121, endPoint y: 141, distance: 146.9
click at [122, 141] on div "Book from $156! [STREET_ADDRESS], VA Availability Amenities Policies ‹ › Back T…" at bounding box center [215, 147] width 187 height 452
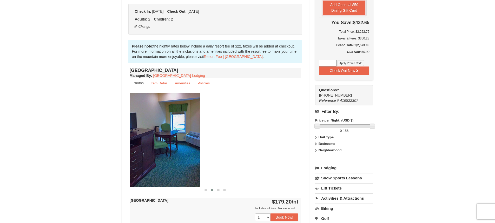
drag, startPoint x: 259, startPoint y: 142, endPoint x: 149, endPoint y: 142, distance: 110.9
click at [149, 142] on img at bounding box center [113, 140] width 171 height 94
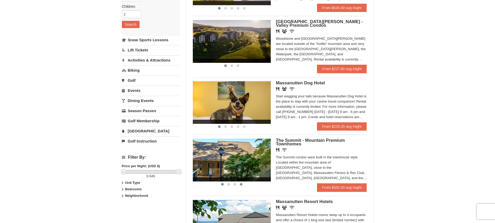
scroll to position [94, 0]
click at [239, 141] on img at bounding box center [232, 159] width 78 height 43
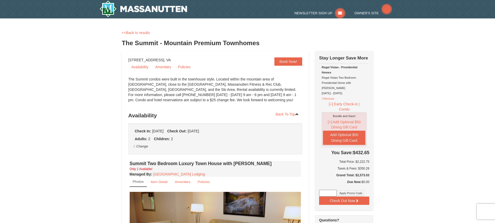
select select "10"
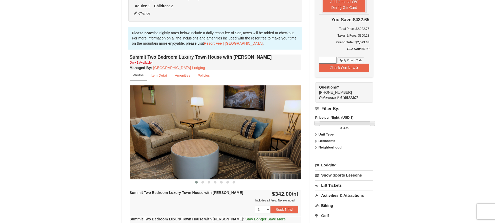
scroll to position [156, 0]
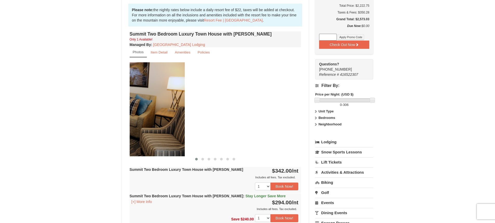
drag, startPoint x: 247, startPoint y: 136, endPoint x: 116, endPoint y: 119, distance: 132.2
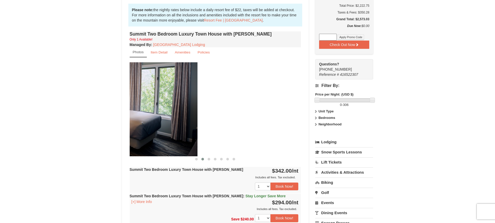
drag, startPoint x: 246, startPoint y: 124, endPoint x: 142, endPoint y: 125, distance: 104.4
click at [141, 125] on img at bounding box center [111, 109] width 171 height 94
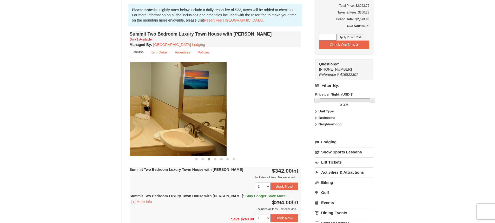
drag, startPoint x: 256, startPoint y: 128, endPoint x: 144, endPoint y: 127, distance: 112.7
click at [143, 128] on img at bounding box center [140, 109] width 171 height 94
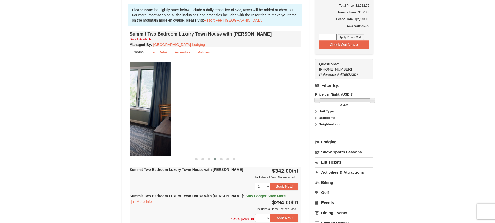
drag, startPoint x: 268, startPoint y: 135, endPoint x: 160, endPoint y: 129, distance: 108.7
click at [138, 129] on img at bounding box center [85, 109] width 171 height 94
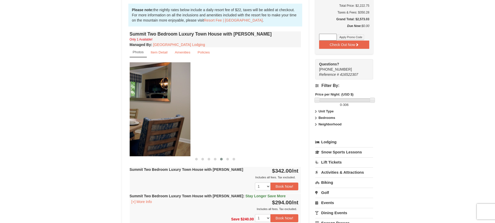
drag, startPoint x: 265, startPoint y: 130, endPoint x: 171, endPoint y: 130, distance: 94.8
click at [136, 130] on img at bounding box center [104, 109] width 171 height 94
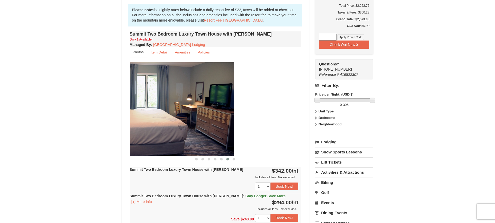
drag, startPoint x: 282, startPoint y: 130, endPoint x: 171, endPoint y: 130, distance: 110.7
click at [171, 130] on img at bounding box center [148, 109] width 171 height 94
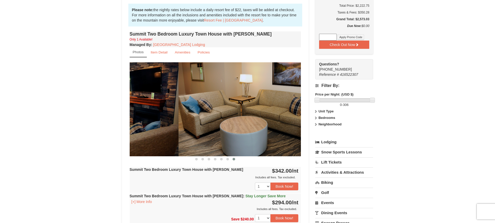
drag, startPoint x: 264, startPoint y: 135, endPoint x: 145, endPoint y: 135, distance: 118.4
click at [141, 136] on img at bounding box center [92, 109] width 171 height 94
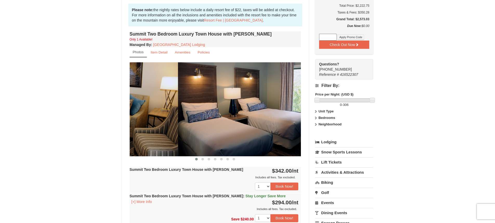
drag, startPoint x: 256, startPoint y: 135, endPoint x: 108, endPoint y: 120, distance: 148.8
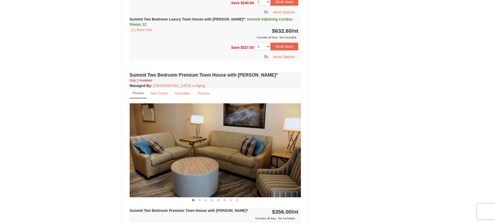
scroll to position [883, 0]
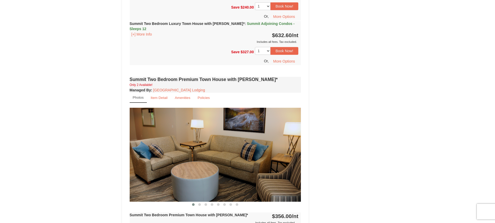
drag, startPoint x: 232, startPoint y: 118, endPoint x: 131, endPoint y: 119, distance: 101.0
click at [132, 119] on img at bounding box center [215, 155] width 171 height 94
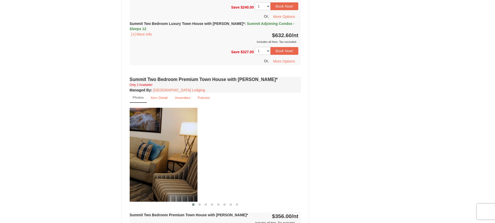
drag, startPoint x: 243, startPoint y: 146, endPoint x: 139, endPoint y: 146, distance: 103.9
click at [139, 146] on img at bounding box center [111, 155] width 171 height 94
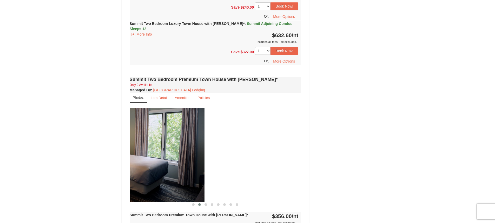
drag, startPoint x: 256, startPoint y: 156, endPoint x: 159, endPoint y: 156, distance: 96.6
click at [159, 156] on img at bounding box center [118, 155] width 171 height 94
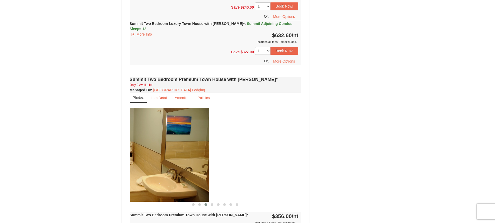
drag, startPoint x: 261, startPoint y: 156, endPoint x: 180, endPoint y: 152, distance: 81.4
click at [147, 152] on img at bounding box center [123, 155] width 171 height 94
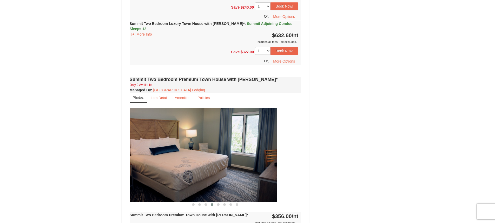
drag, startPoint x: 268, startPoint y: 152, endPoint x: 140, endPoint y: 140, distance: 128.8
click at [140, 140] on img at bounding box center [190, 155] width 171 height 94
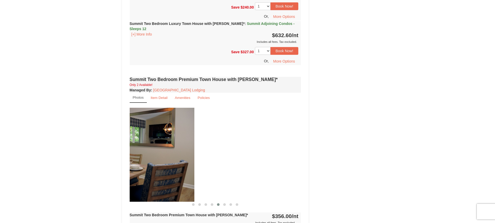
drag, startPoint x: 267, startPoint y: 150, endPoint x: 163, endPoint y: 150, distance: 104.4
click at [163, 150] on img at bounding box center [108, 155] width 171 height 94
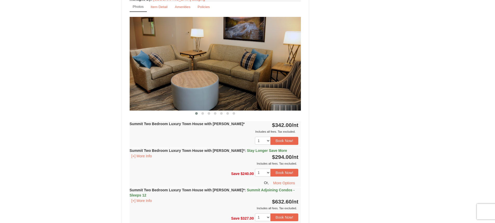
scroll to position [701, 0]
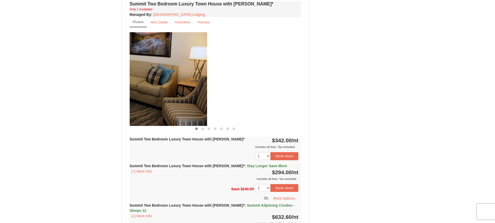
drag, startPoint x: 264, startPoint y: 102, endPoint x: 199, endPoint y: 102, distance: 65.7
click at [158, 102] on img at bounding box center [121, 79] width 171 height 94
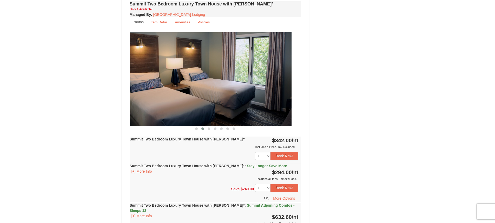
drag, startPoint x: 260, startPoint y: 101, endPoint x: 138, endPoint y: 101, distance: 121.8
click at [139, 101] on img at bounding box center [205, 79] width 171 height 94
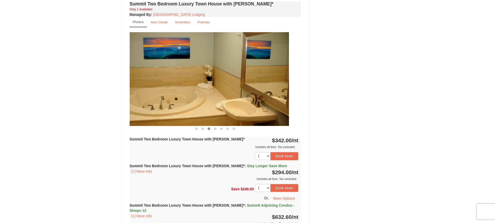
drag, startPoint x: 248, startPoint y: 99, endPoint x: 154, endPoint y: 101, distance: 94.1
click at [154, 101] on img at bounding box center [202, 79] width 171 height 94
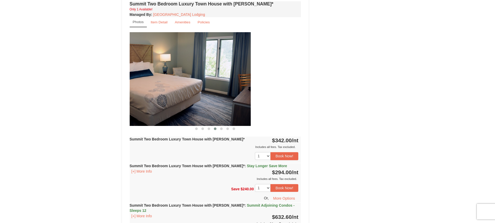
drag, startPoint x: 274, startPoint y: 101, endPoint x: 177, endPoint y: 103, distance: 96.9
click at [164, 103] on img at bounding box center [164, 79] width 171 height 94
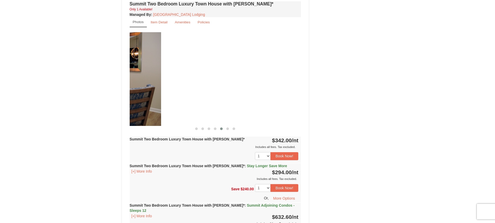
drag, startPoint x: 293, startPoint y: 103, endPoint x: 188, endPoint y: 100, distance: 105.5
click at [150, 101] on img at bounding box center [75, 79] width 171 height 94
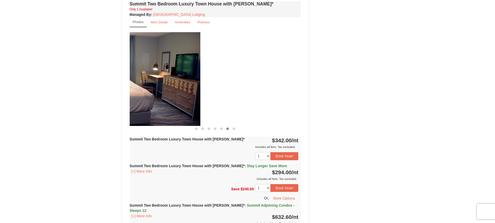
drag, startPoint x: 296, startPoint y: 100, endPoint x: 155, endPoint y: 98, distance: 141.3
click at [134, 100] on img at bounding box center [114, 79] width 171 height 94
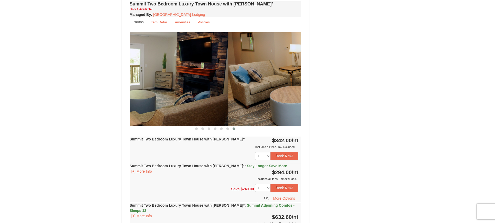
drag, startPoint x: 258, startPoint y: 98, endPoint x: 128, endPoint y: 98, distance: 129.6
click at [129, 98] on div "Summit Two Bedroom Luxury Town House with Jacuzzi* Only 1 Available! Managed By…" at bounding box center [215, 129] width 174 height 258
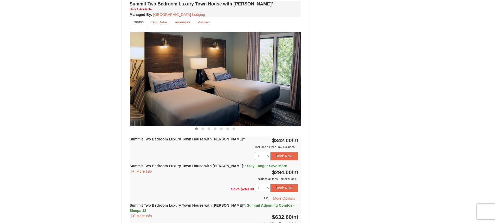
drag, startPoint x: 284, startPoint y: 97, endPoint x: 113, endPoint y: 99, distance: 171.4
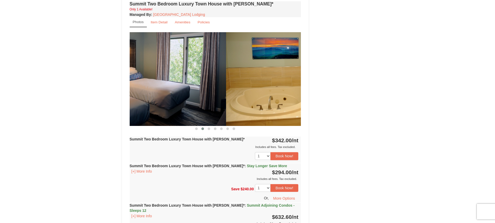
drag, startPoint x: 185, startPoint y: 98, endPoint x: 120, endPoint y: 98, distance: 65.7
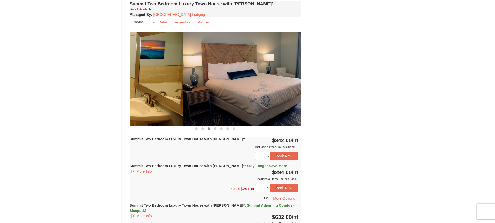
drag, startPoint x: 288, startPoint y: 95, endPoint x: 161, endPoint y: 94, distance: 126.5
click at [162, 94] on img at bounding box center [96, 79] width 171 height 94
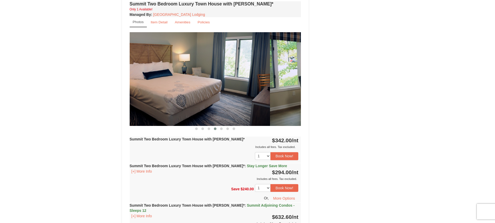
drag, startPoint x: 278, startPoint y: 90, endPoint x: 150, endPoint y: 92, distance: 128.6
click at [150, 92] on img at bounding box center [183, 79] width 171 height 94
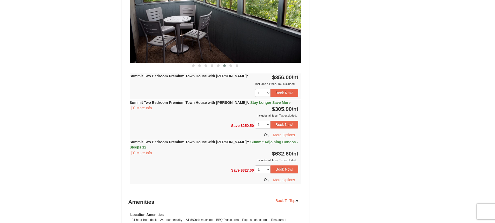
scroll to position [1013, 0]
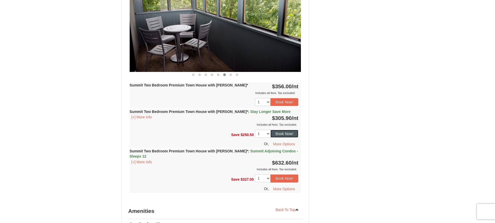
click at [286, 130] on button "Book Now!" at bounding box center [284, 134] width 28 height 8
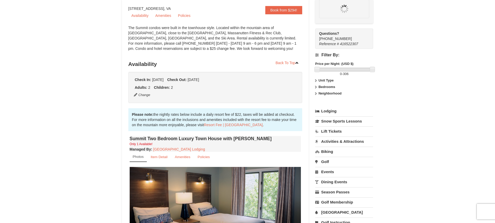
scroll to position [51, 0]
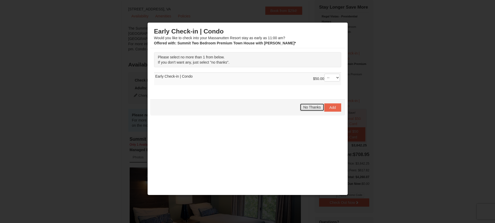
drag, startPoint x: 307, startPoint y: 107, endPoint x: 299, endPoint y: 138, distance: 31.6
click at [299, 138] on div "Early Check-in | Condo Would you like to check into your Massanutten Resort sta…" at bounding box center [247, 114] width 195 height 178
click at [303, 108] on span "No Thanks" at bounding box center [311, 107] width 17 height 4
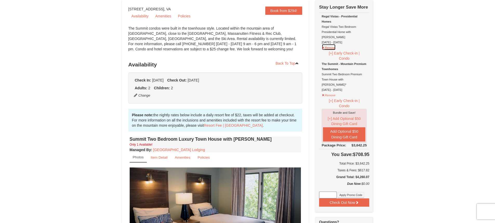
click at [326, 44] on button "Remove" at bounding box center [329, 47] width 14 height 6
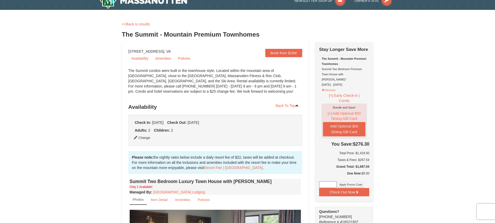
scroll to position [0, 0]
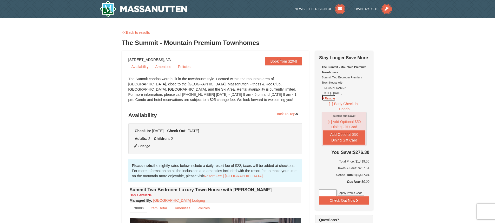
click at [330, 95] on button "Remove" at bounding box center [329, 98] width 14 height 6
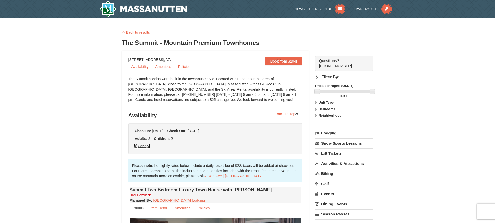
click at [144, 146] on button "Change" at bounding box center [142, 146] width 17 height 6
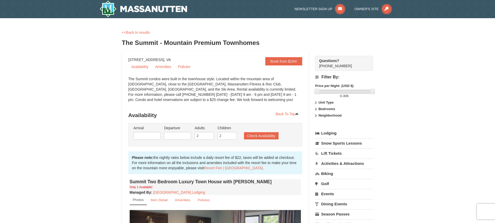
type input "12/21/2025"
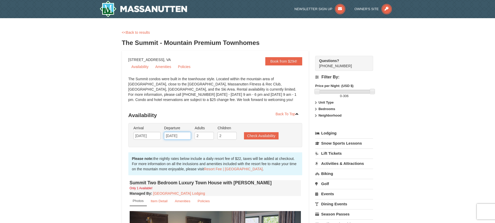
click at [181, 138] on input "12/26/2025" at bounding box center [177, 136] width 27 height 8
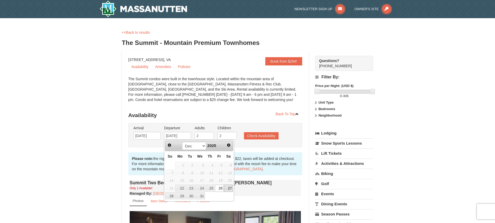
click at [229, 188] on link "27" at bounding box center [228, 188] width 9 height 7
type input "12/27/2025"
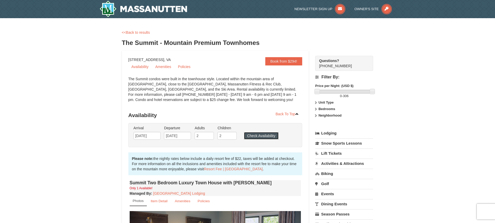
click at [255, 136] on button "Check Availability" at bounding box center [261, 135] width 35 height 7
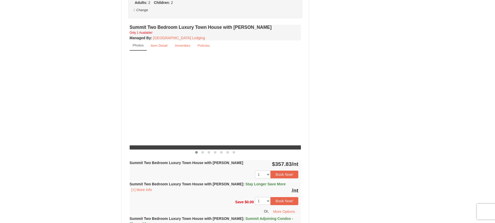
scroll to position [131, 0]
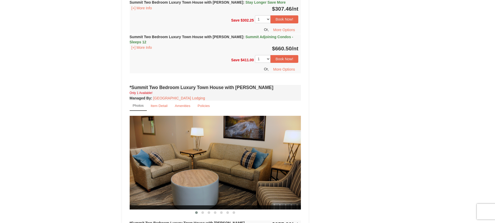
select select "10"
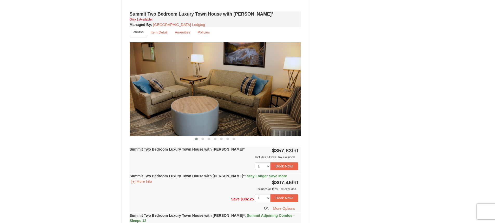
scroll to position [703, 0]
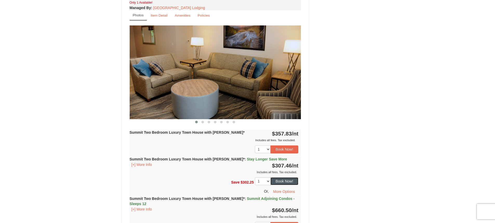
click at [278, 177] on button "Book Now!" at bounding box center [284, 181] width 28 height 8
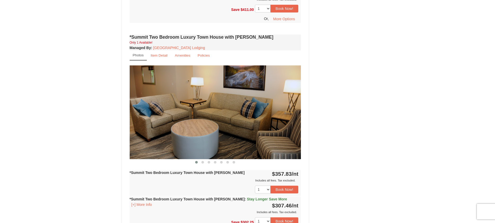
scroll to position [45, 0]
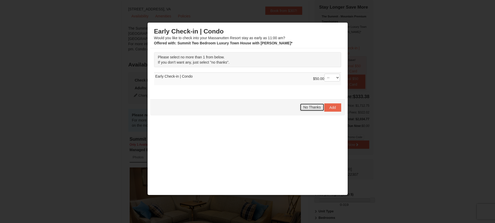
click at [312, 109] on span "No Thanks" at bounding box center [311, 107] width 17 height 4
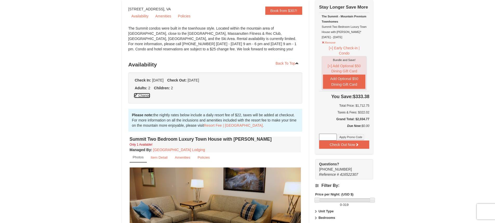
click at [147, 96] on button "Change" at bounding box center [142, 96] width 17 height 6
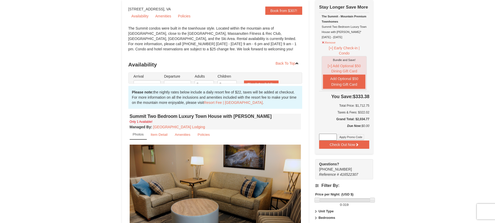
type input "12/21/2025"
type input "[DATE]"
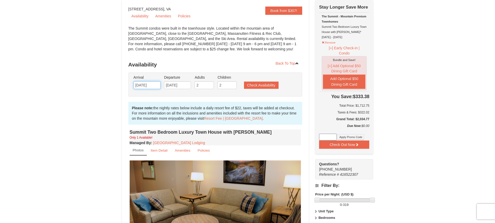
click at [153, 84] on input "12/21/2025" at bounding box center [147, 85] width 27 height 8
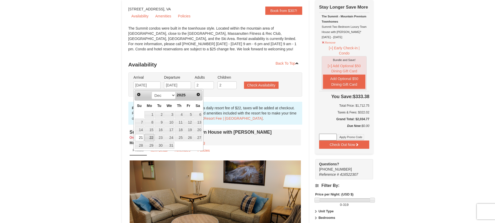
click at [148, 138] on link "22" at bounding box center [149, 137] width 10 height 7
type input "[DATE]"
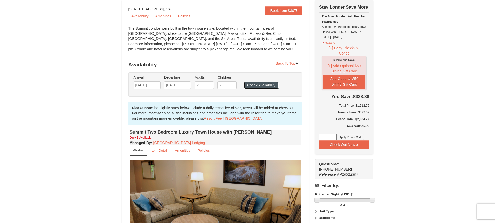
click at [251, 86] on button "Check Availability" at bounding box center [261, 85] width 35 height 7
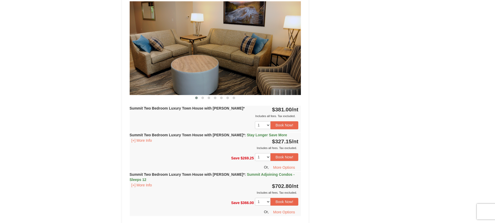
scroll to position [728, 0]
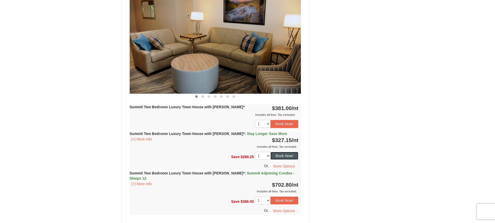
click at [289, 152] on button "Book Now!" at bounding box center [284, 156] width 28 height 8
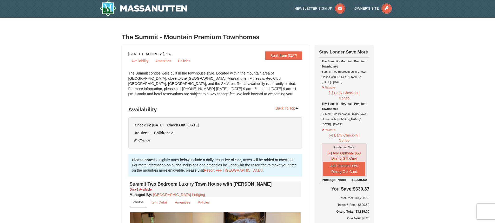
scroll to position [0, 0]
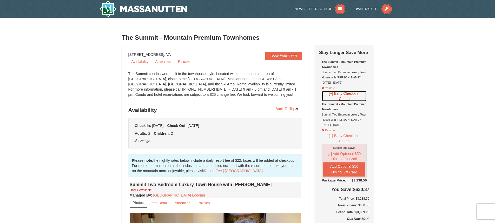
click at [345, 94] on button "[+] Early Check-in | Condo" at bounding box center [344, 96] width 45 height 11
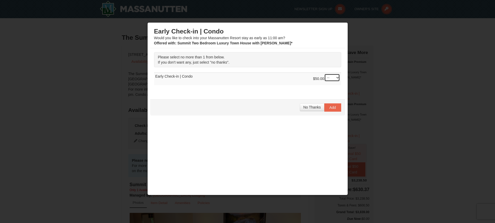
click at [333, 81] on select "-- 01" at bounding box center [332, 78] width 16 height 8
select select "1"
click at [324, 74] on select "-- 01" at bounding box center [332, 78] width 16 height 8
click at [329, 107] on span "Add" at bounding box center [332, 107] width 6 height 4
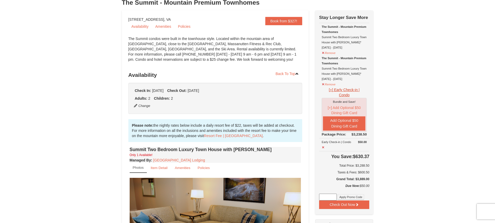
scroll to position [26, 0]
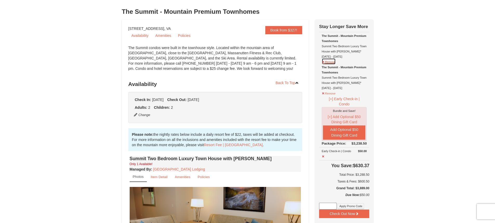
click at [330, 62] on button "Remove" at bounding box center [329, 61] width 14 height 6
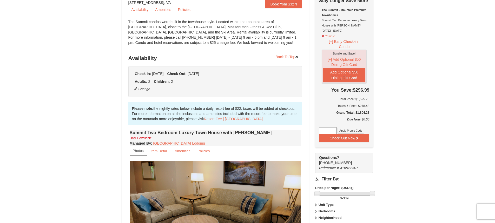
scroll to position [78, 0]
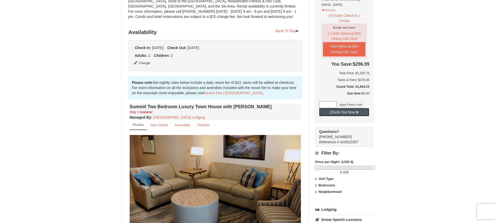
click at [339, 111] on button "Check Out Now" at bounding box center [344, 112] width 50 height 8
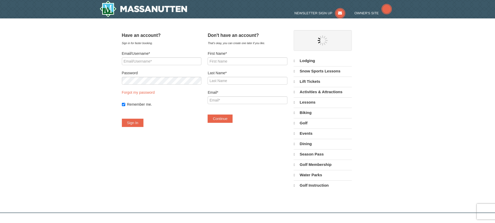
select select "10"
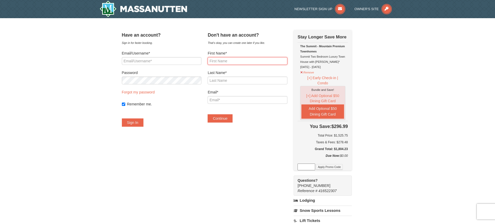
click at [257, 59] on input "First Name*" at bounding box center [247, 61] width 79 height 8
type input "Cassandra"
type input "Johnson"
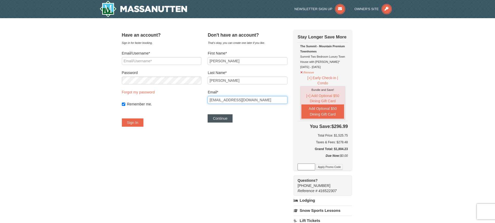
type input "sandramjohnson14@gmail.com"
click at [232, 119] on button "Continue" at bounding box center [220, 118] width 25 height 8
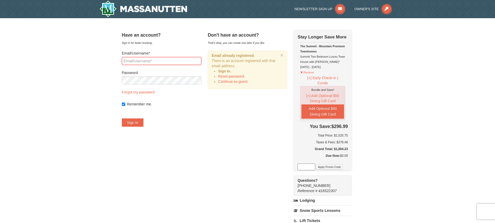
click at [146, 61] on input "Email/Username*" at bounding box center [161, 61] width 79 height 8
type input "sandramjohnson14@gmail.com"
click at [122, 118] on button "Sign In" at bounding box center [133, 122] width 22 height 8
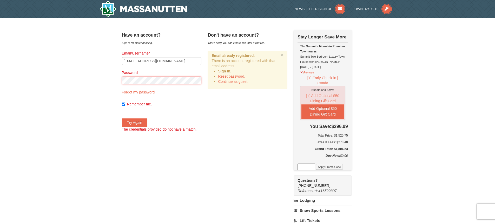
click at [92, 80] on div "× Have an account? Sign in for faster booking. Email/Username* sandramjohnson14…" at bounding box center [247, 175] width 495 height 315
click at [122, 118] on button "Try Again" at bounding box center [135, 122] width 26 height 8
click at [91, 82] on div "× Have an account? Sign in for faster booking. Email/Username* sandramjohnson14…" at bounding box center [247, 175] width 495 height 315
click at [122, 118] on button "Try Again" at bounding box center [135, 122] width 26 height 8
click at [144, 93] on link "Forgot my password" at bounding box center [138, 92] width 33 height 4
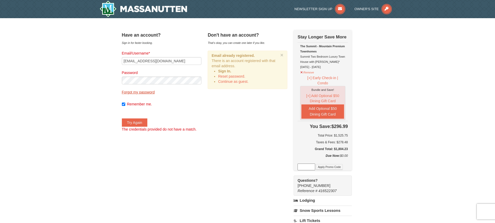
type input "sandramjohnson14@gmail.com"
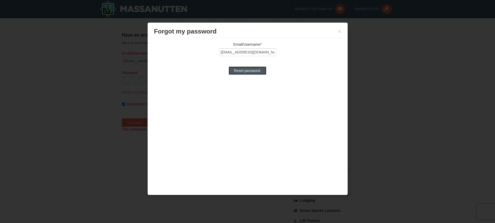
click at [240, 71] on input "Reset password." at bounding box center [247, 70] width 37 height 8
type input "Processing..."
type input "sandramjohnson14@gmail.com"
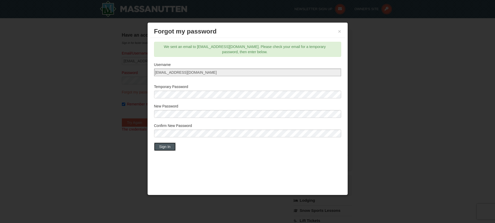
click at [169, 148] on button "Sign In" at bounding box center [165, 147] width 22 height 8
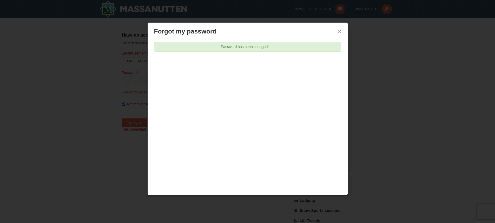
click at [339, 30] on button "×" at bounding box center [339, 31] width 3 height 5
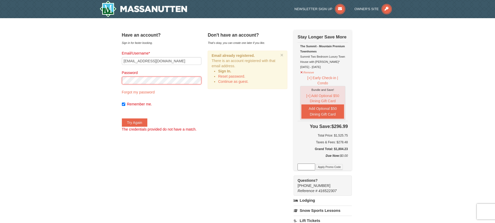
click at [99, 79] on div "× Have an account? Sign in for faster booking. Email/Username* sandramjohnson14…" at bounding box center [247, 175] width 495 height 315
click at [143, 123] on button "Try Again" at bounding box center [135, 122] width 26 height 8
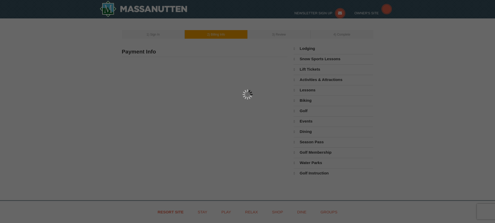
type input "cassandra johnson"
type input "12226 James Madison Lane"
type input "GLENN DALE"
type input "20769"
type input "301"
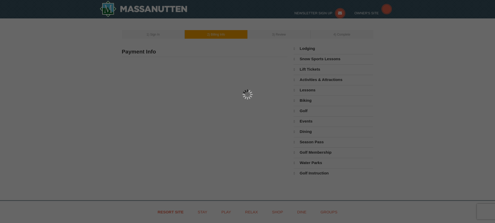
type input "467"
type input "7446"
type input "Sandramjohnson14@gmail.com"
select select "MD"
select select "10"
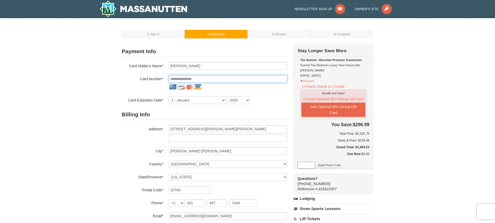
click at [192, 77] on input "tel" at bounding box center [228, 79] width 119 height 8
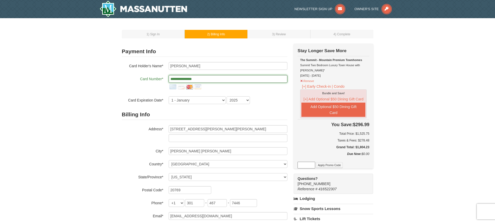
type input "**********"
click at [198, 101] on select "1 - January 2 - February 3 - March 4 - April 5 - May 6 - June 7 - July 8 - Augu…" at bounding box center [197, 100] width 57 height 8
select select "11"
click at [169, 96] on select "1 - January 2 - February 3 - March 4 - April 5 - May 6 - June 7 - July 8 - Augu…" at bounding box center [197, 100] width 57 height 8
click at [233, 101] on select "2025 2026 2027 2028 2029 2030 2031 2032 2033 2034" at bounding box center [237, 100] width 23 height 8
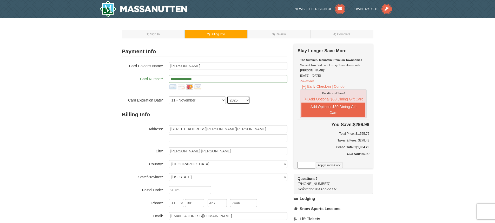
select select "2026"
click at [226, 96] on select "2025 2026 2027 2028 2029 2030 2031 2032 2033 2034" at bounding box center [237, 100] width 23 height 8
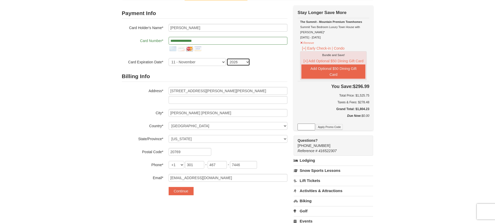
scroll to position [52, 0]
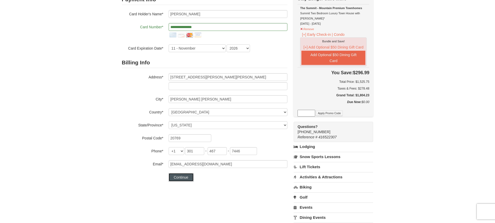
click at [181, 178] on button "Continue" at bounding box center [181, 177] width 25 height 8
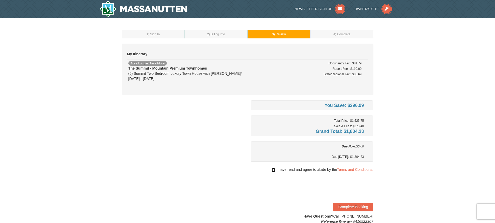
click at [273, 170] on input "checkbox" at bounding box center [273, 170] width 3 height 4
checkbox input "true"
click at [352, 208] on button "Complete Booking" at bounding box center [353, 207] width 40 height 8
